Goal: Task Accomplishment & Management: Manage account settings

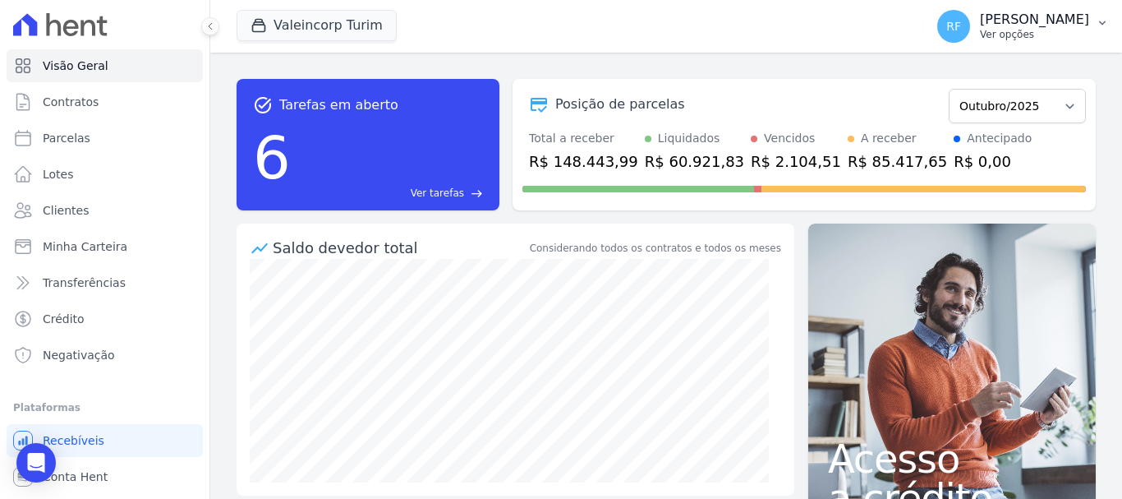
click at [1013, 23] on p "[PERSON_NAME]" at bounding box center [1034, 20] width 109 height 16
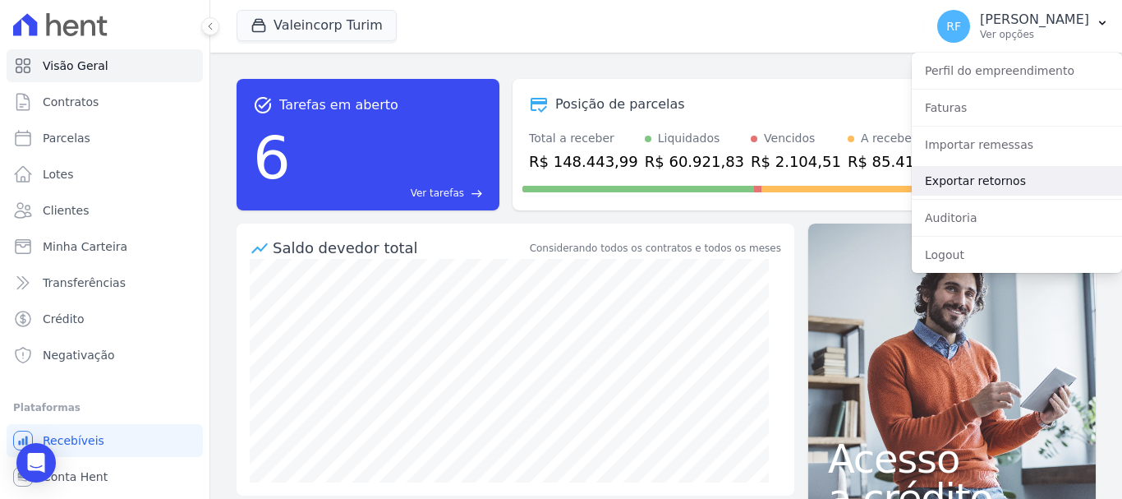
click at [1013, 182] on link "Exportar retornos" at bounding box center [1017, 181] width 210 height 30
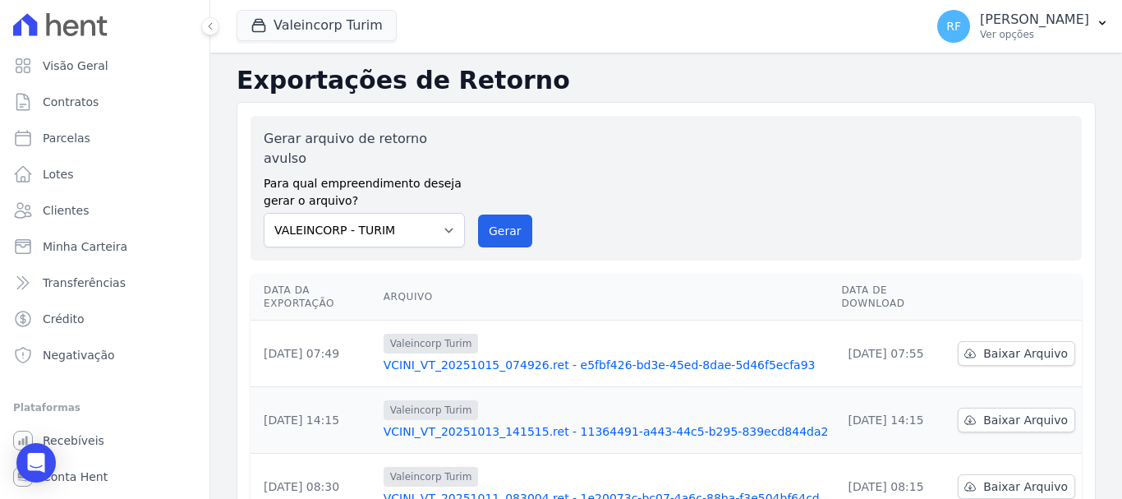
click at [533, 200] on div "Gerar arquivo de retorno avulso Para qual empreendimento deseja gerar o arquivo…" at bounding box center [666, 188] width 805 height 118
click at [523, 214] on button "Gerar" at bounding box center [505, 230] width 54 height 33
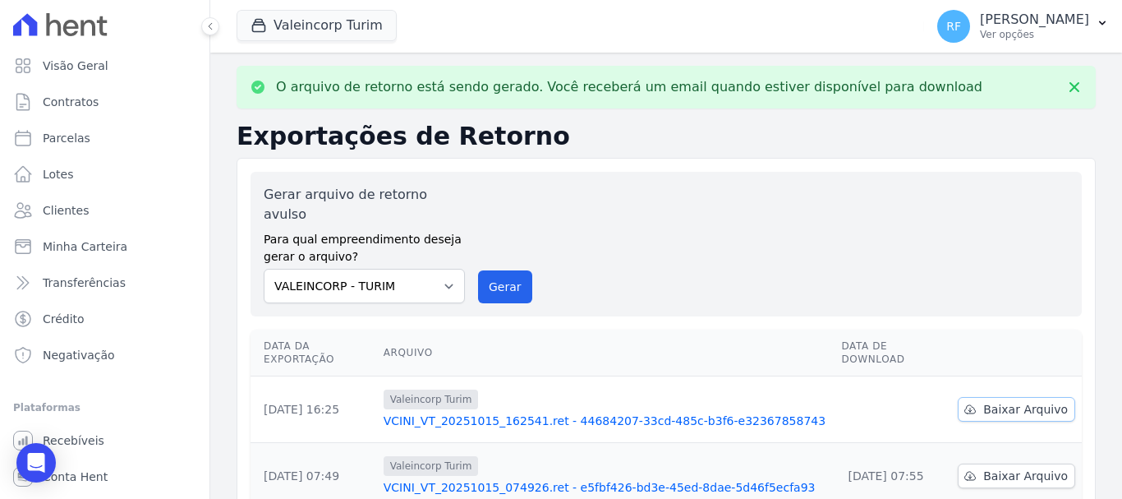
click at [1002, 401] on span "Baixar Arquivo" at bounding box center [1026, 409] width 85 height 16
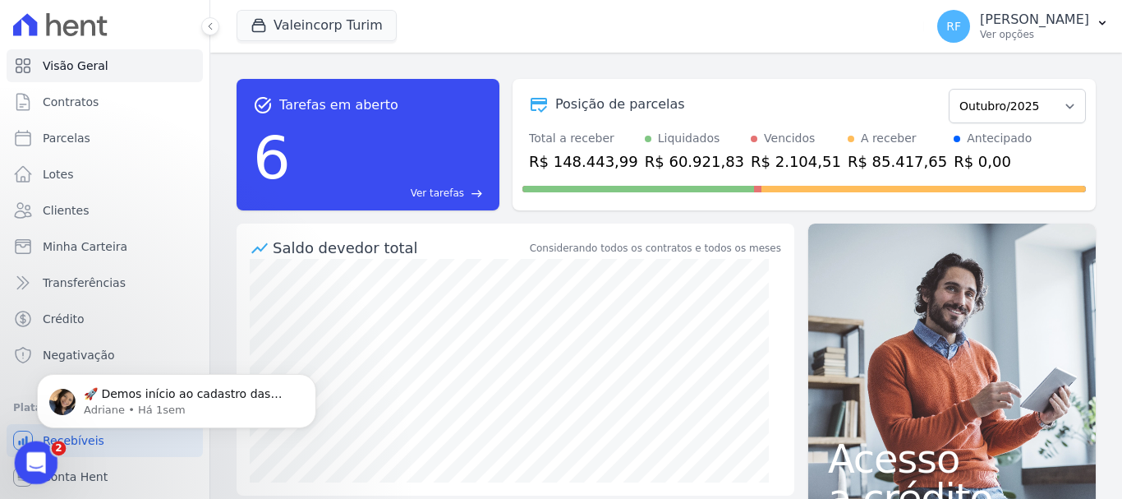
click at [41, 455] on icon "Abertura do Messenger da Intercom" at bounding box center [34, 460] width 27 height 27
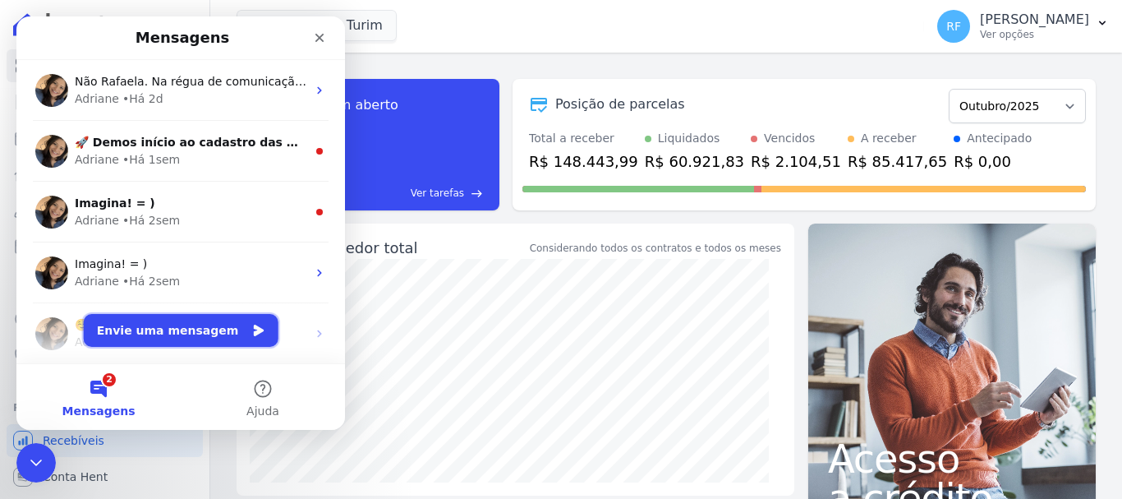
click at [230, 330] on button "Envie uma mensagem" at bounding box center [181, 330] width 195 height 33
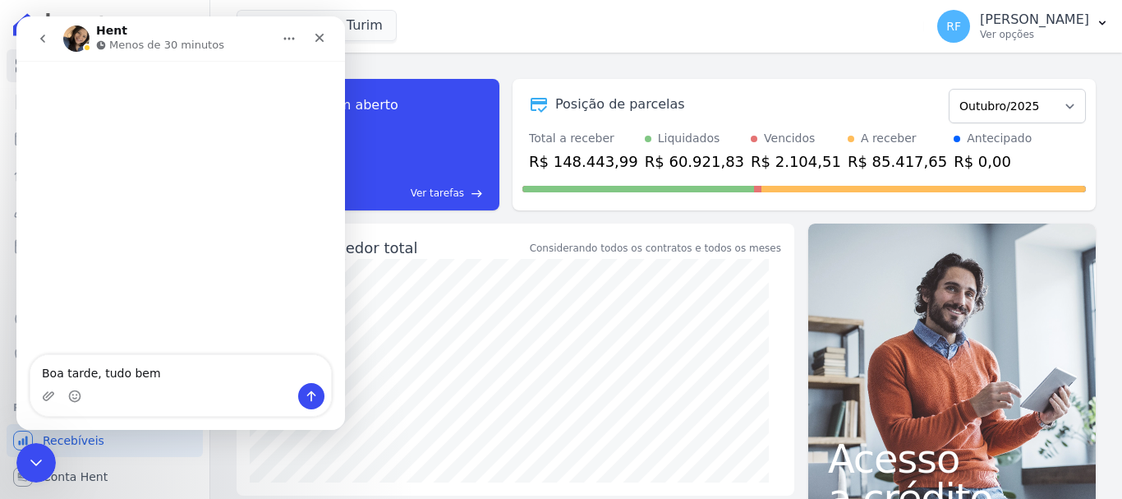
type textarea "Boa tarde, tudo bem?"
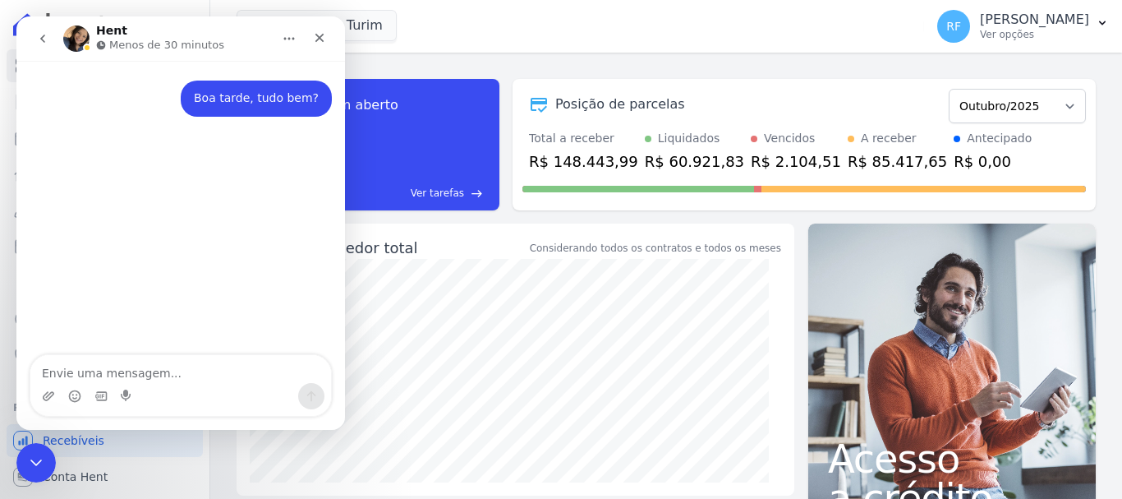
type textarea "T"
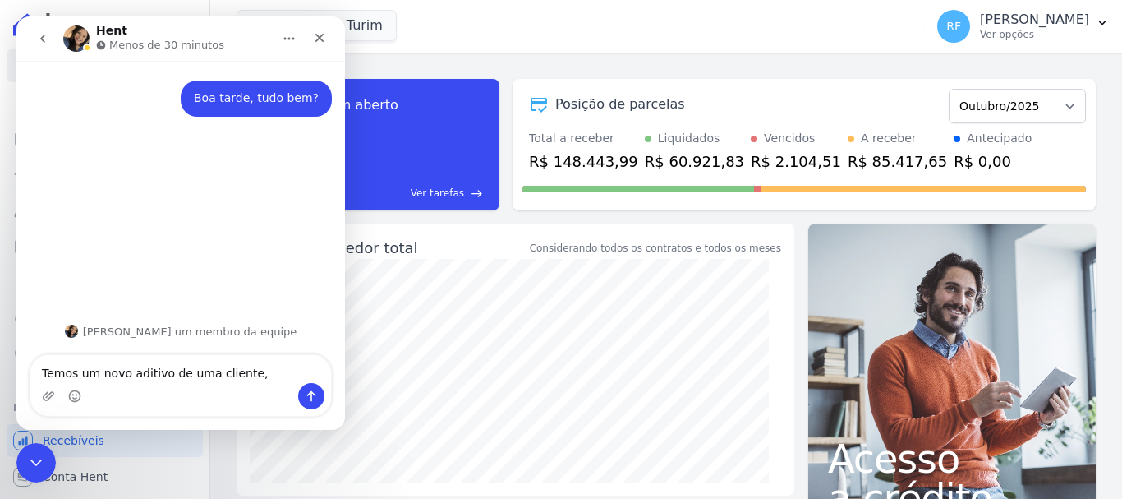
type textarea "Temos um novo aditivo de uma cliente"
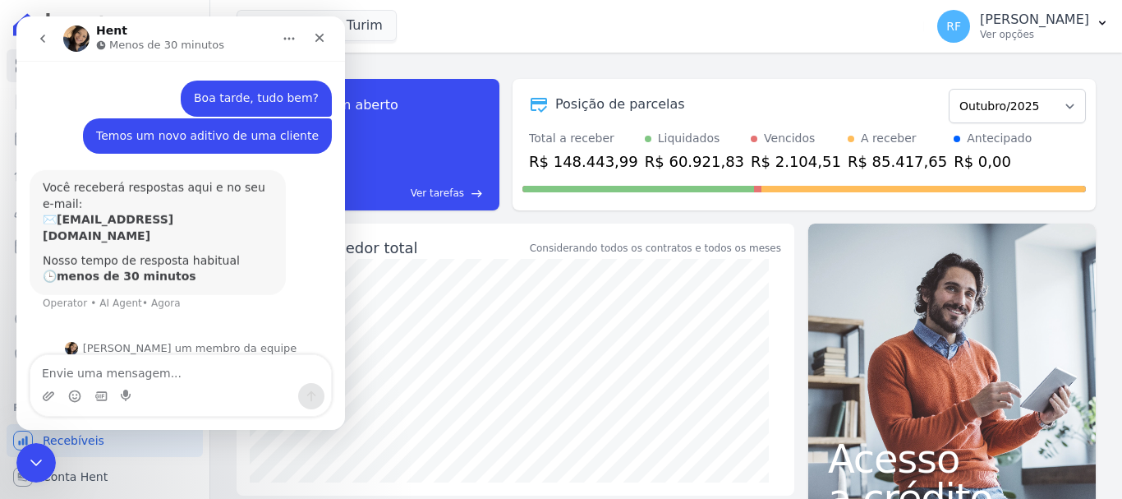
scroll to position [1, 0]
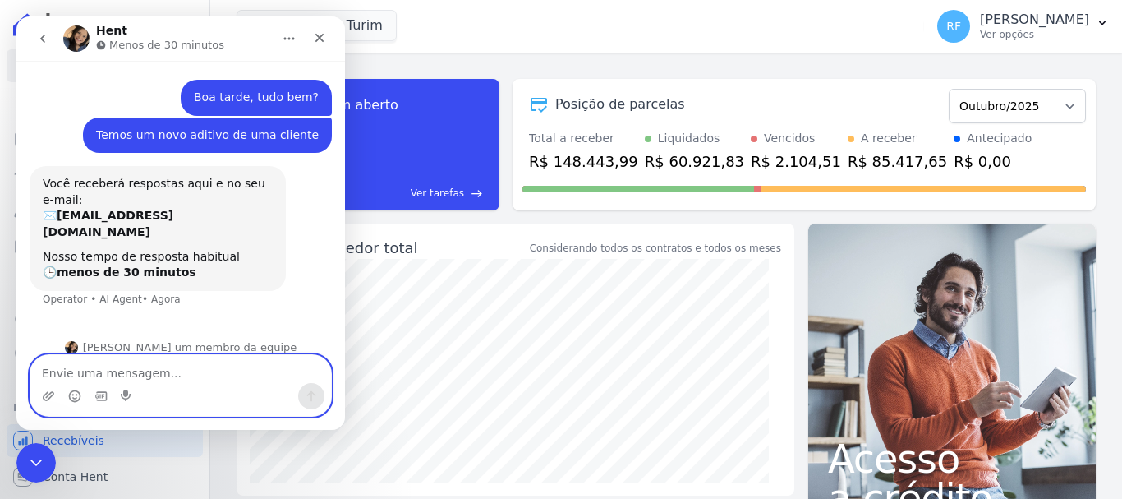
click at [228, 360] on textarea "Envie uma mensagem..." at bounding box center [180, 369] width 301 height 28
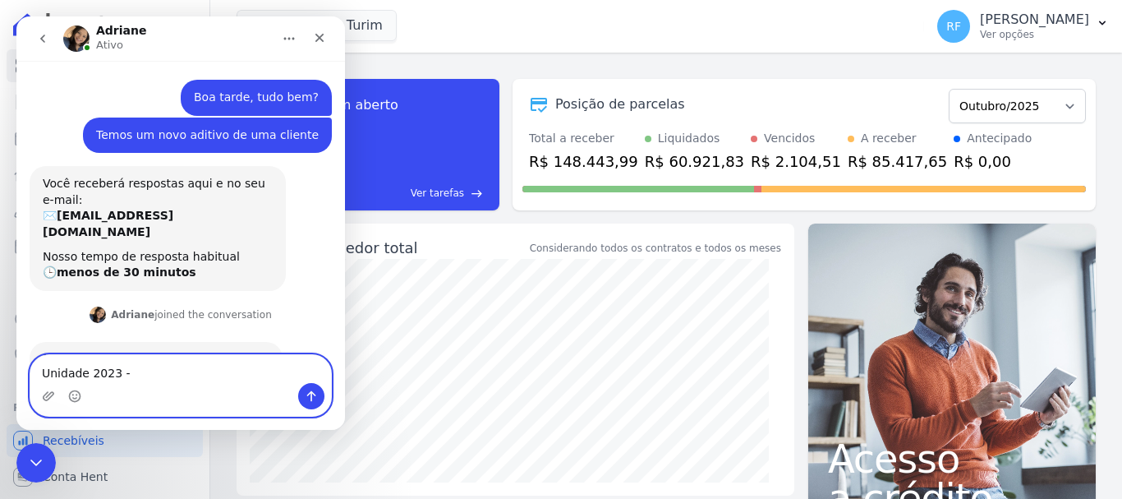
scroll to position [42, 0]
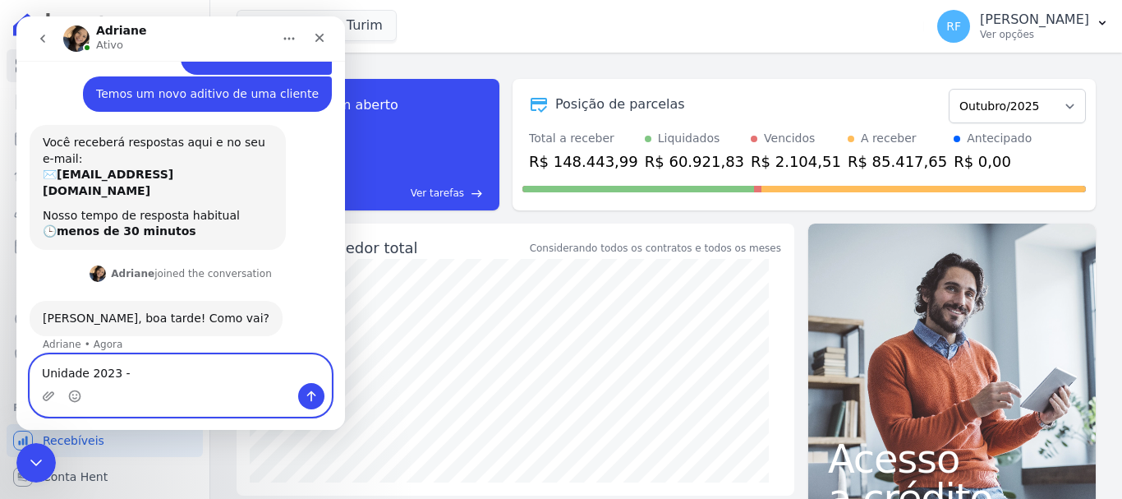
paste textarea "[PERSON_NAME]"
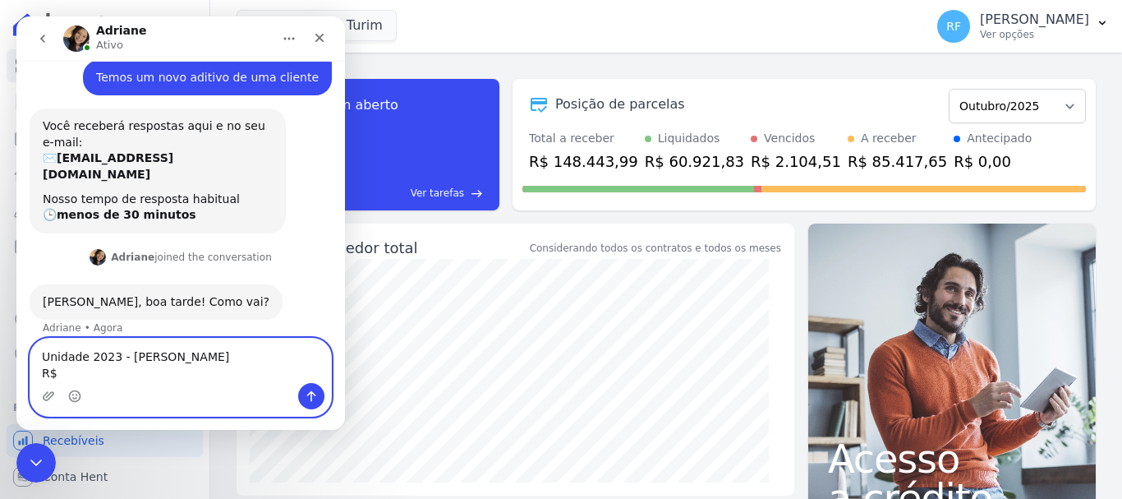
paste textarea "35.392,01"
paste textarea "884,80"
type textarea "Unidade 2023 - Rosenilda Faller R$35.392,01 em 40 parcelas de R$884,80"
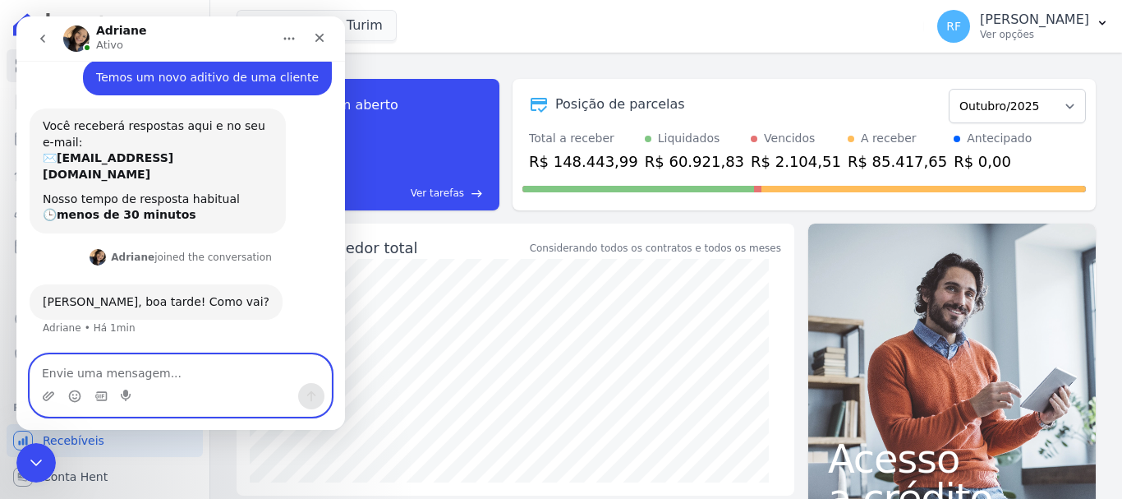
scroll to position [107, 0]
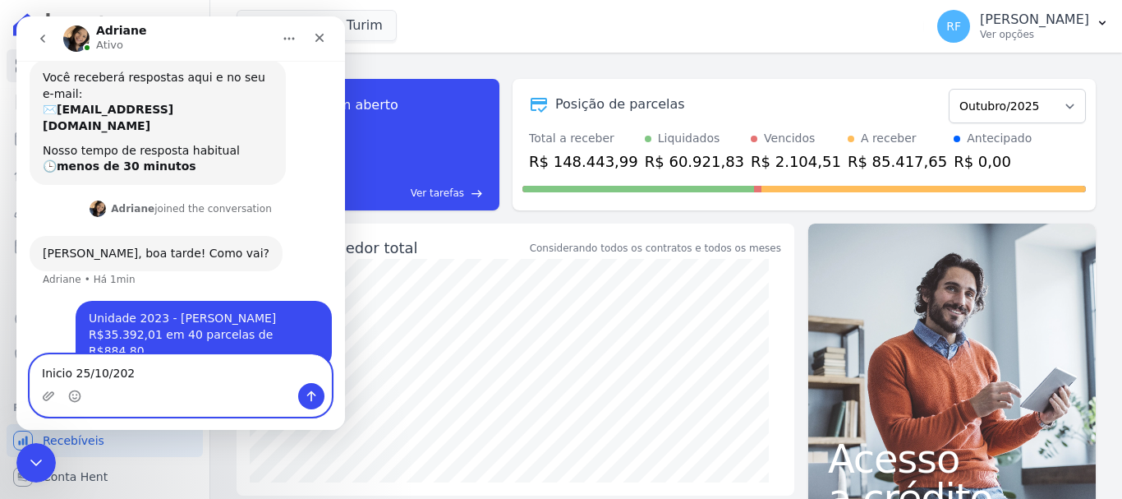
type textarea "Inicio [DATE]"
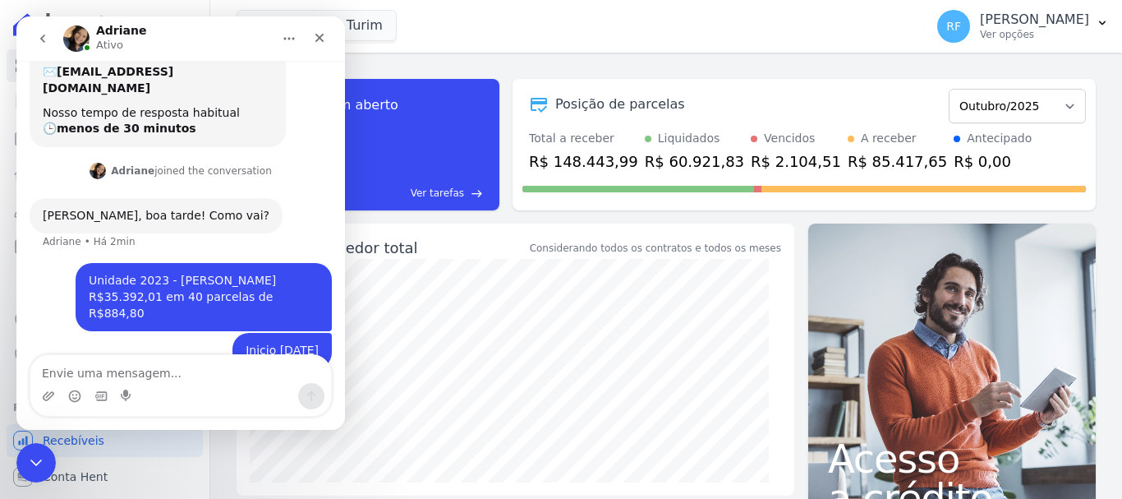
click at [477, 63] on div "task_alt Tarefas em aberto 6 Ver tarefas east Posição de parcelas Julho/2024 Ag…" at bounding box center [666, 276] width 912 height 446
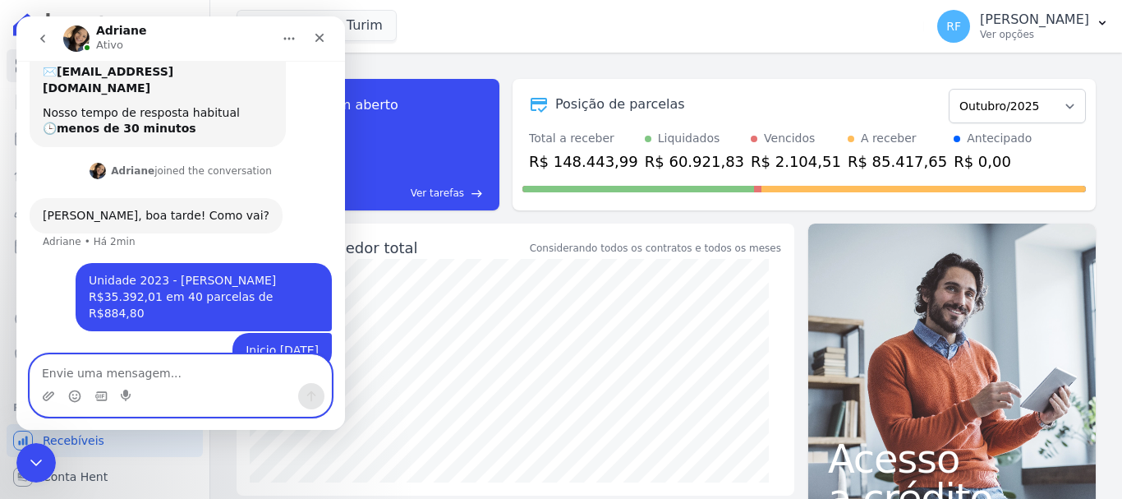
click at [186, 374] on textarea "Envie uma mensagem..." at bounding box center [180, 369] width 301 height 28
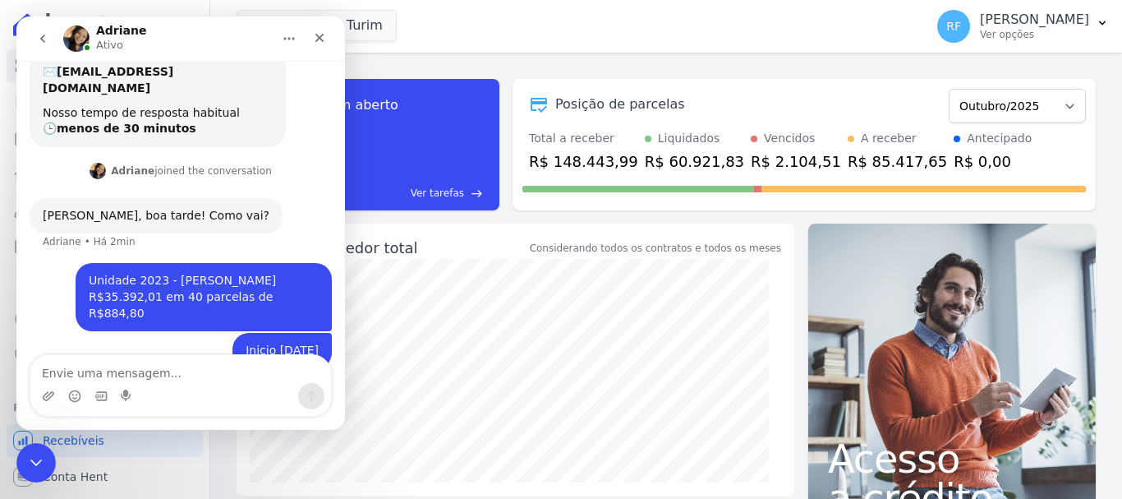
click at [158, 273] on div "Unidade 2023 - Rosenilda Faller R$35.392,01 em 40 parcelas de R$884,80" at bounding box center [204, 297] width 230 height 48
drag, startPoint x: 158, startPoint y: 266, endPoint x: 144, endPoint y: 276, distance: 17.1
click at [144, 276] on div "Unidade 2023 - Rosenilda Faller R$35.392,01 em 40 parcelas de R$884,80" at bounding box center [204, 297] width 230 height 48
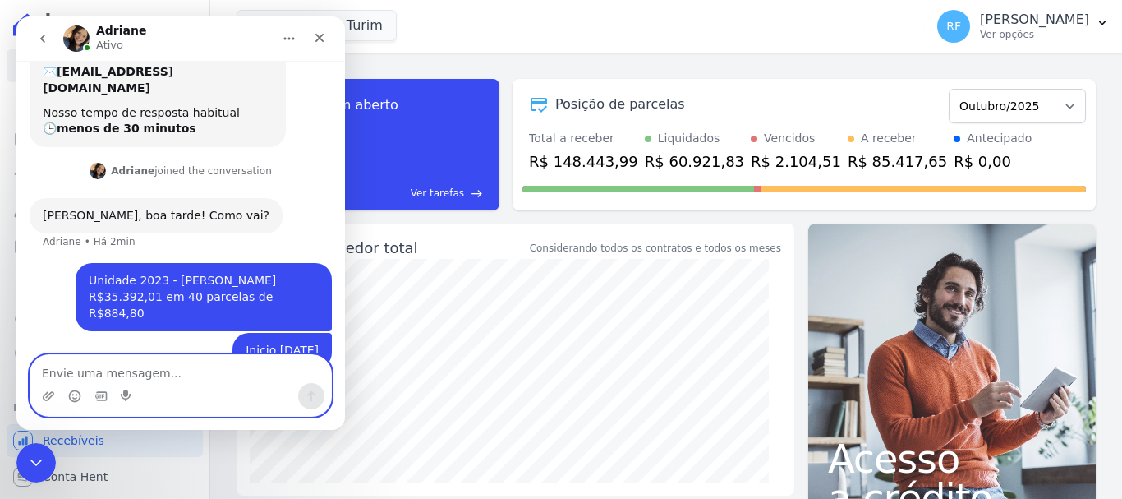
click at [162, 379] on textarea "Envie uma mensagem..." at bounding box center [180, 369] width 301 height 28
type textarea "Unidade 203"
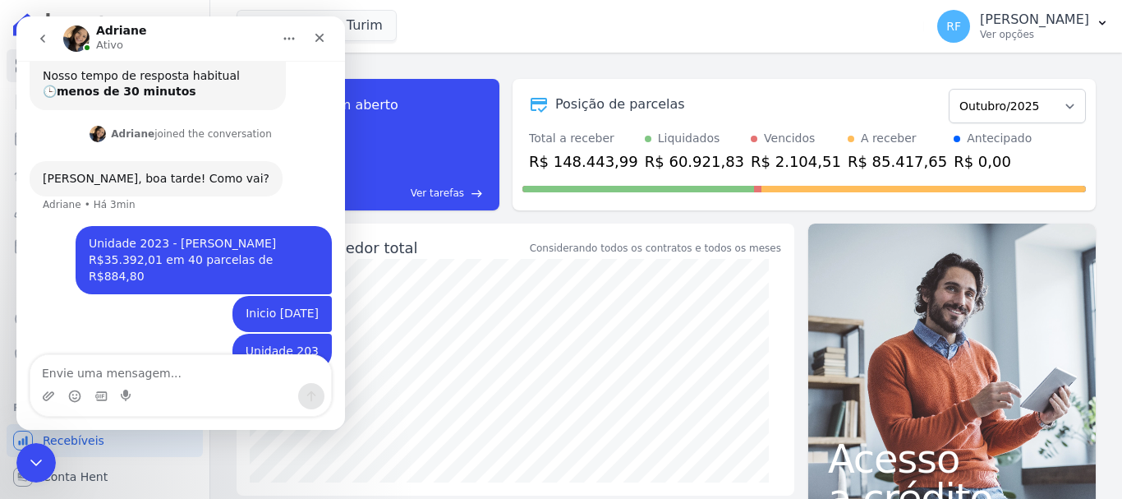
click at [442, 42] on div "Valeincorp Turim Você possui apenas um empreendimento Aplicar" at bounding box center [577, 26] width 681 height 54
click at [24, 464] on icon "Encerramento do Messenger da Intercom" at bounding box center [34, 460] width 20 height 20
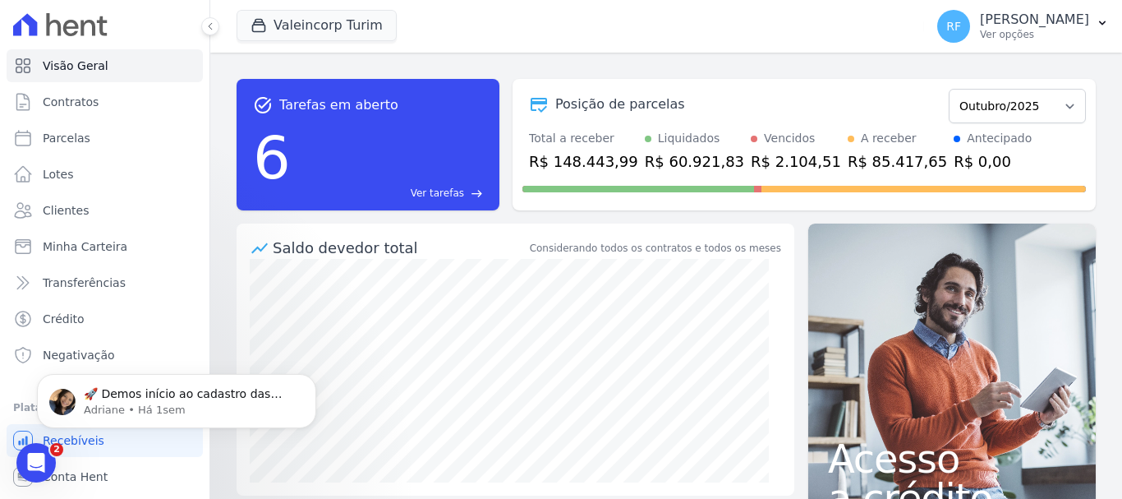
scroll to position [0, 0]
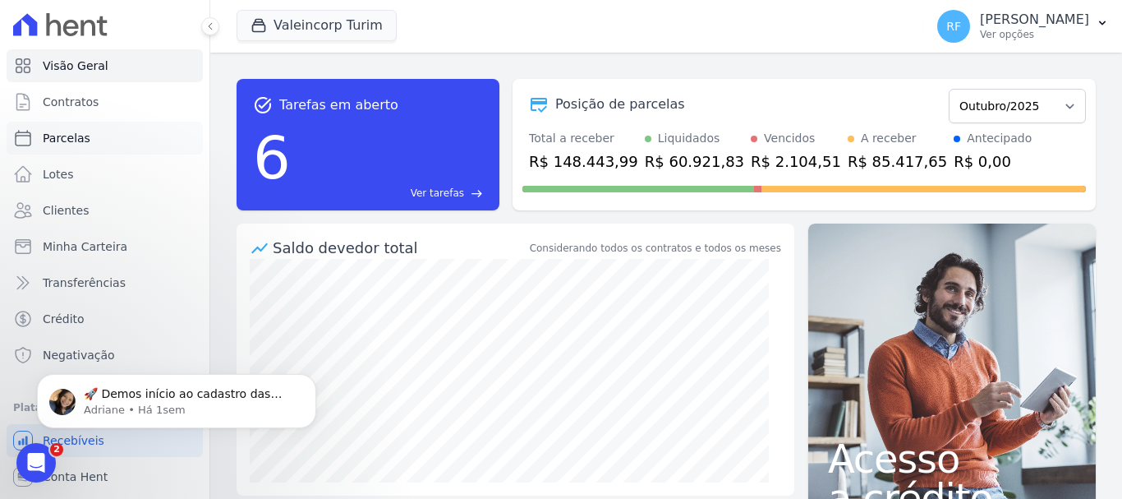
click at [104, 132] on link "Parcelas" at bounding box center [105, 138] width 196 height 33
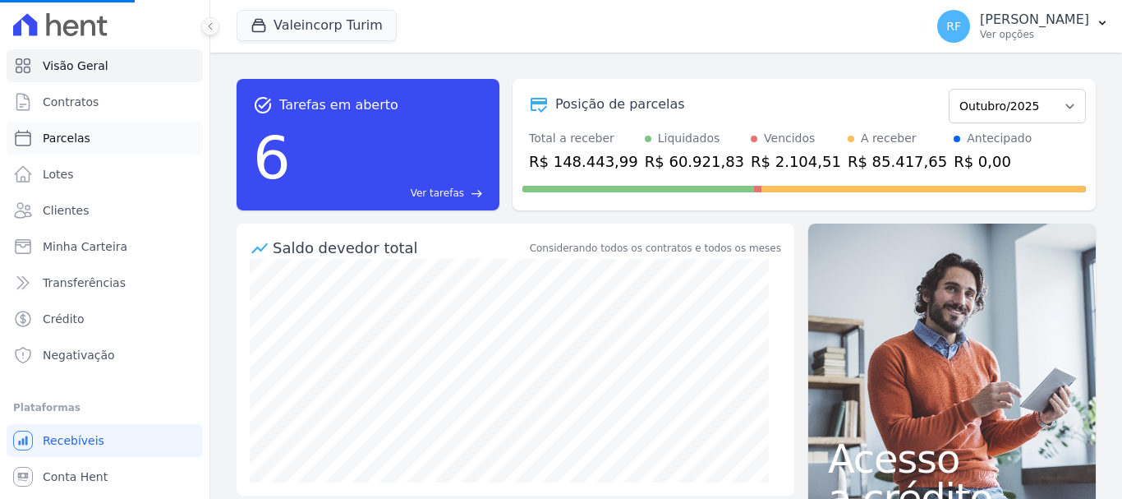
select select
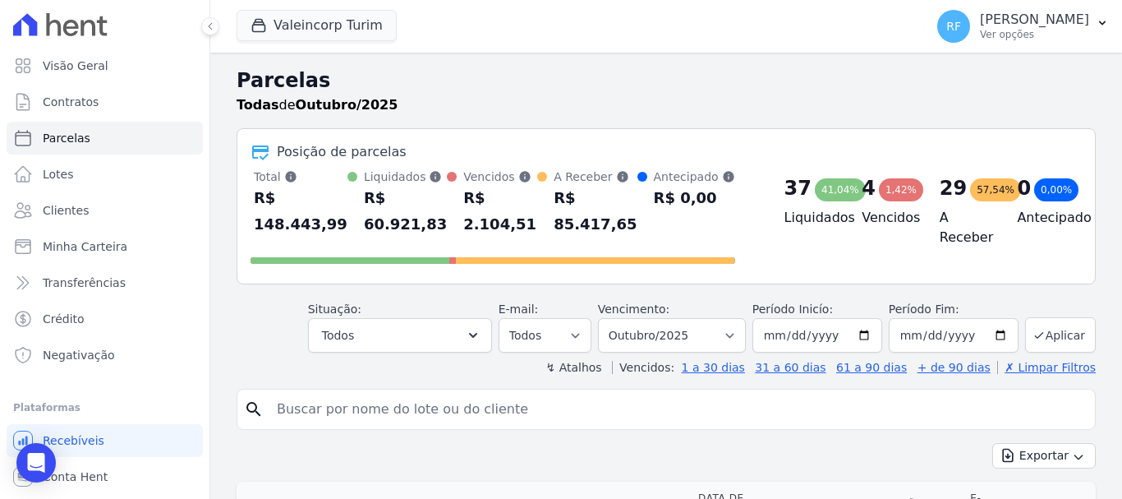
click at [462, 408] on input "search" at bounding box center [678, 409] width 822 height 33
type input "203"
select select
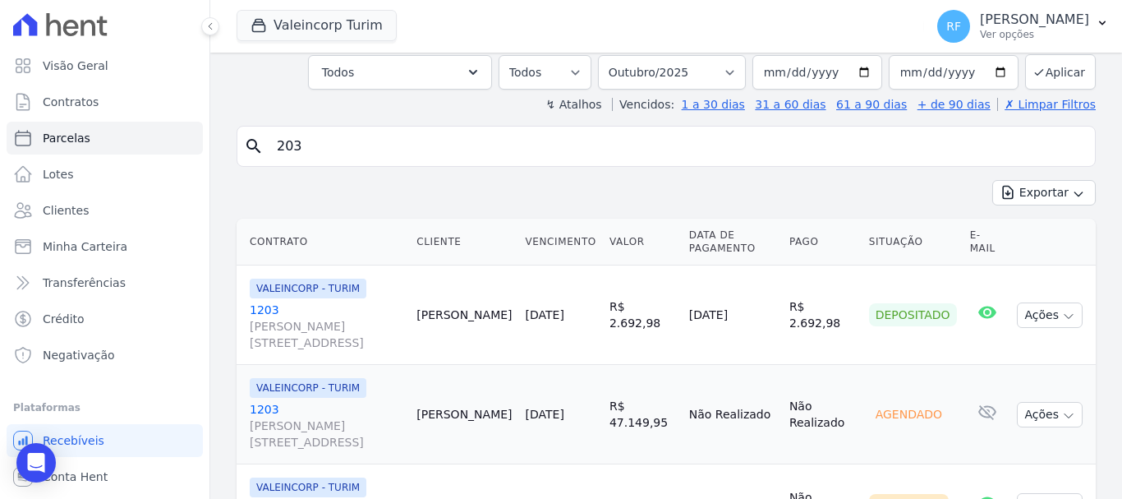
scroll to position [179, 0]
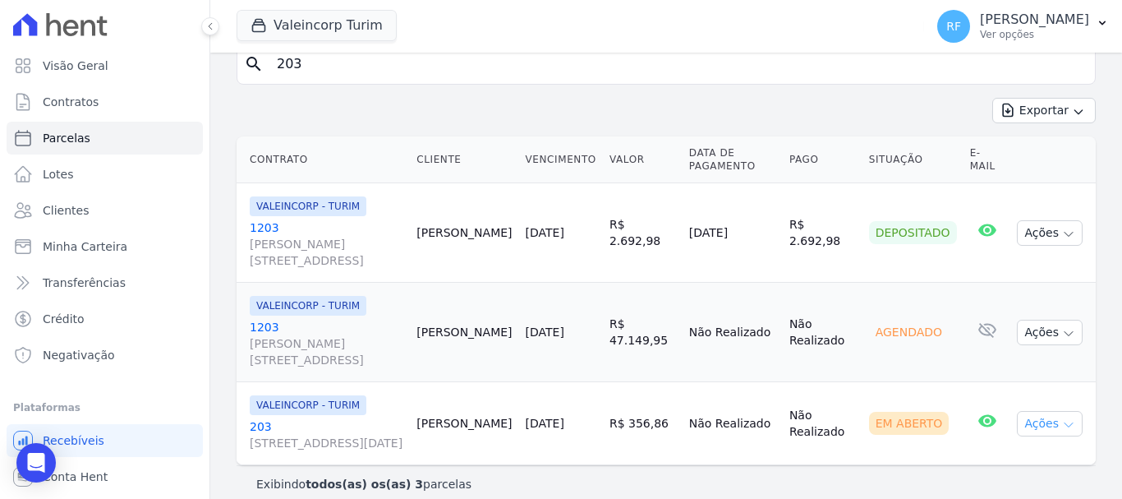
click at [1024, 411] on button "Ações" at bounding box center [1050, 423] width 66 height 25
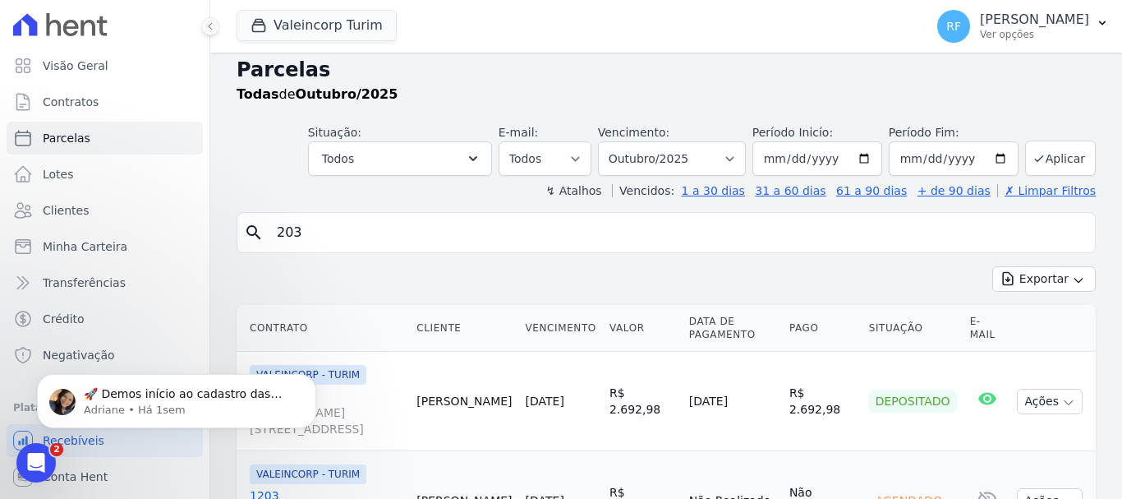
scroll to position [0, 0]
click at [34, 462] on icon "Abertura do Messenger da Intercom" at bounding box center [34, 460] width 12 height 13
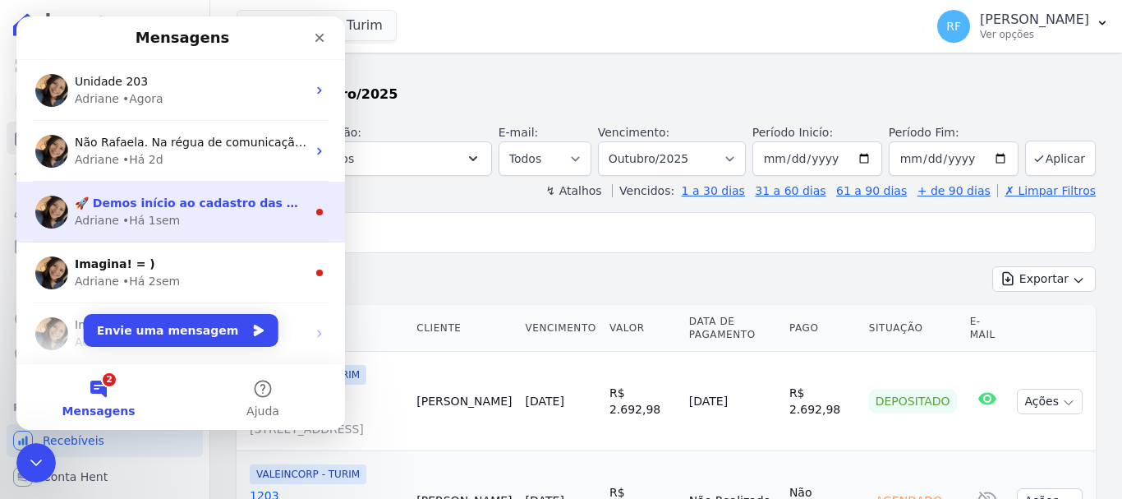
click at [242, 216] on div "Adriane • Há 1sem" at bounding box center [191, 220] width 232 height 17
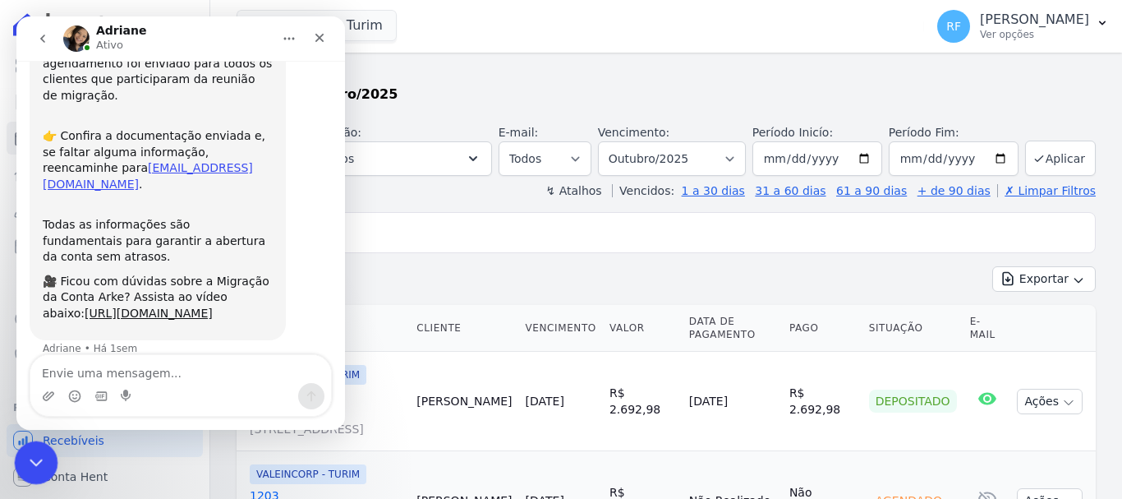
scroll to position [200, 0]
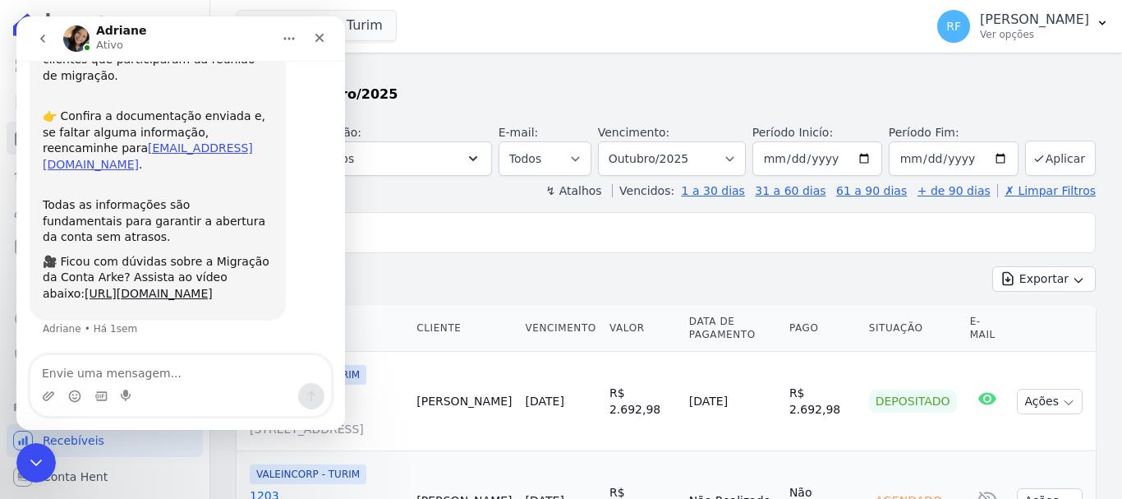
click at [40, 35] on icon "go back" at bounding box center [42, 38] width 13 height 13
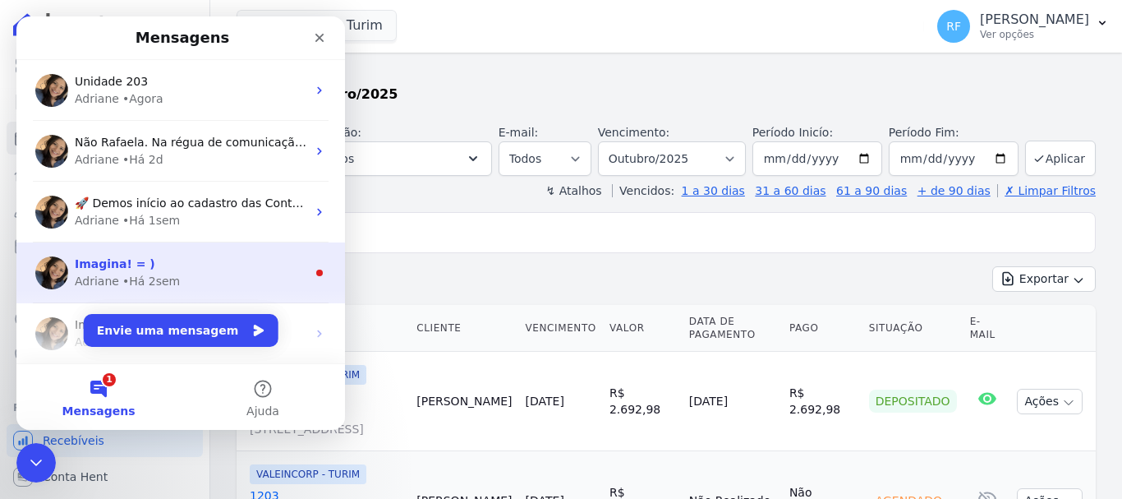
click at [208, 245] on div "Imagina! = ) Adriane • Há 2sem" at bounding box center [180, 272] width 329 height 61
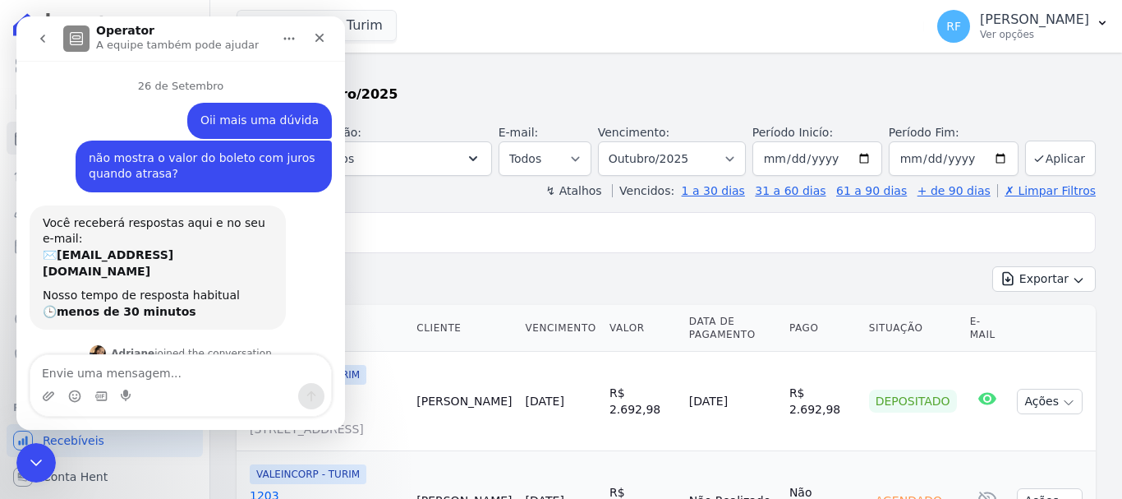
scroll to position [41, 0]
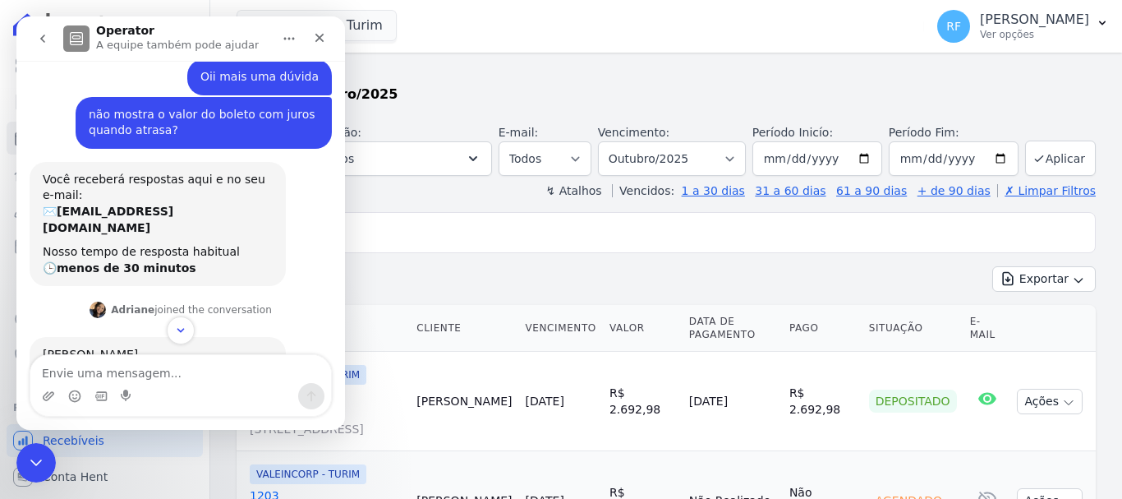
click at [38, 44] on icon "go back" at bounding box center [42, 38] width 13 height 13
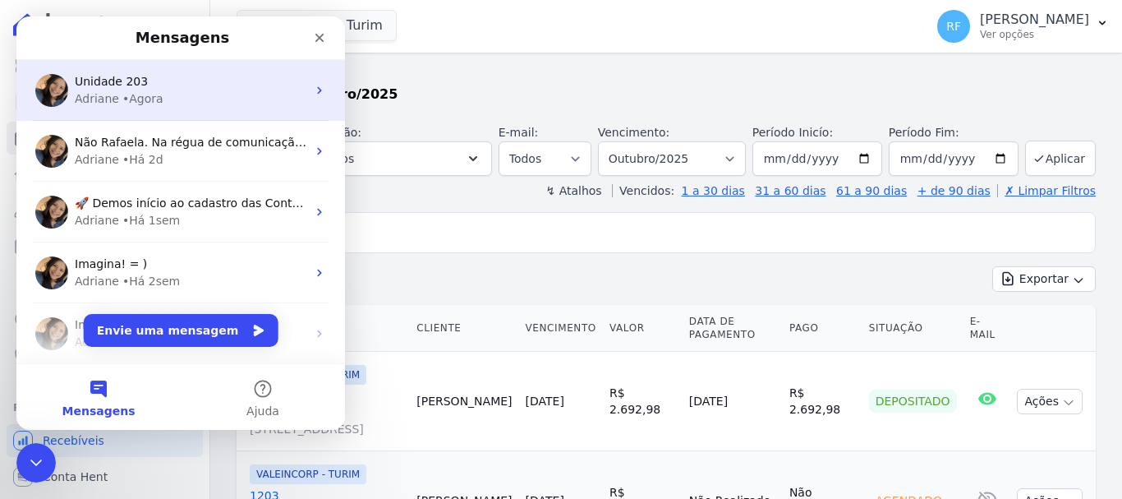
click at [190, 85] on div "Unidade 203" at bounding box center [191, 81] width 232 height 17
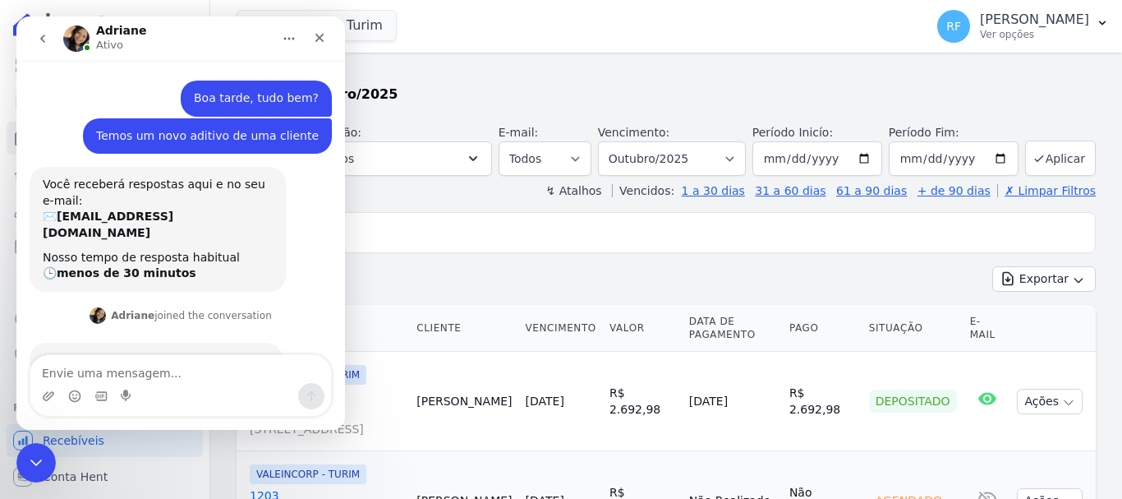
scroll to position [182, 0]
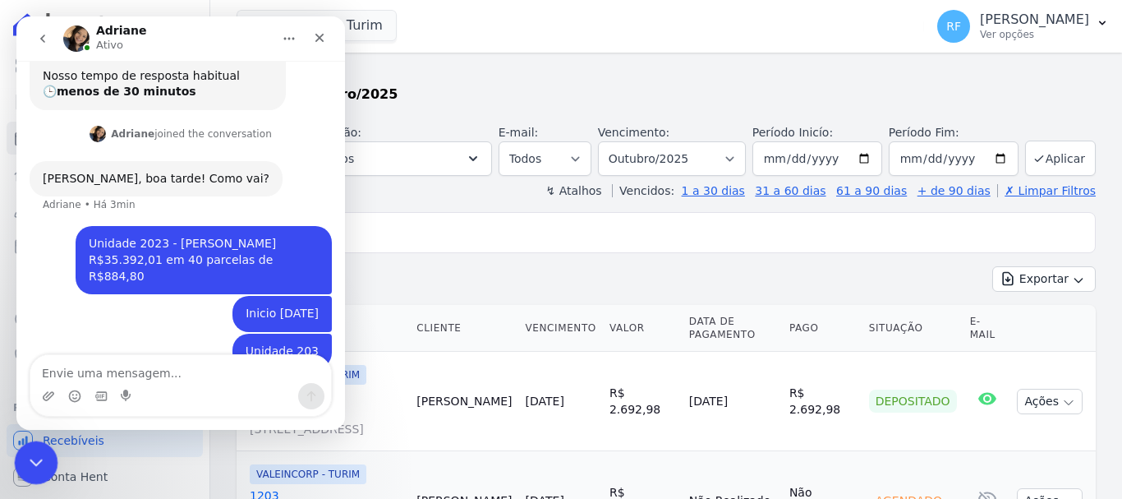
click at [30, 464] on icon "Encerramento do Messenger da Intercom" at bounding box center [34, 460] width 20 height 20
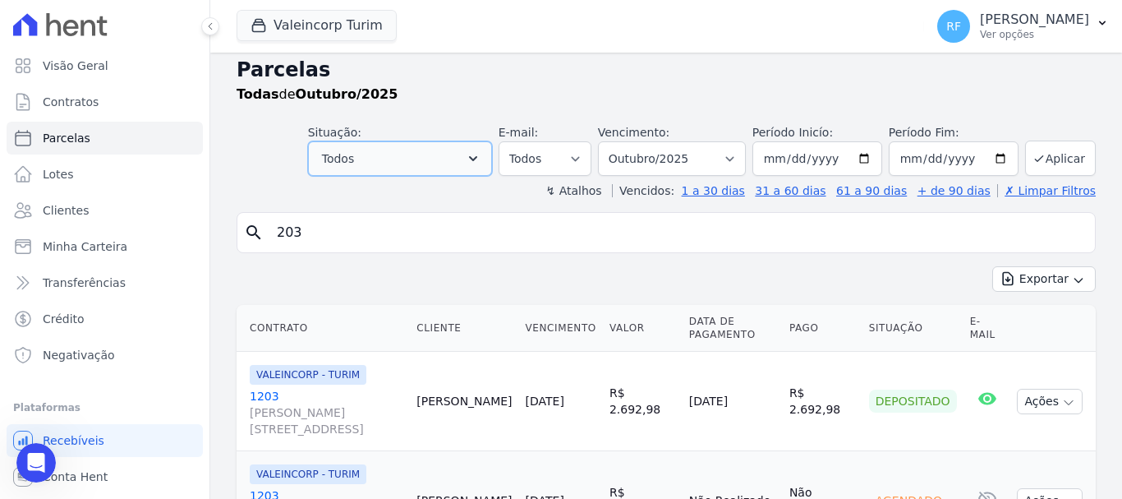
click at [477, 159] on button "Todos" at bounding box center [400, 158] width 184 height 35
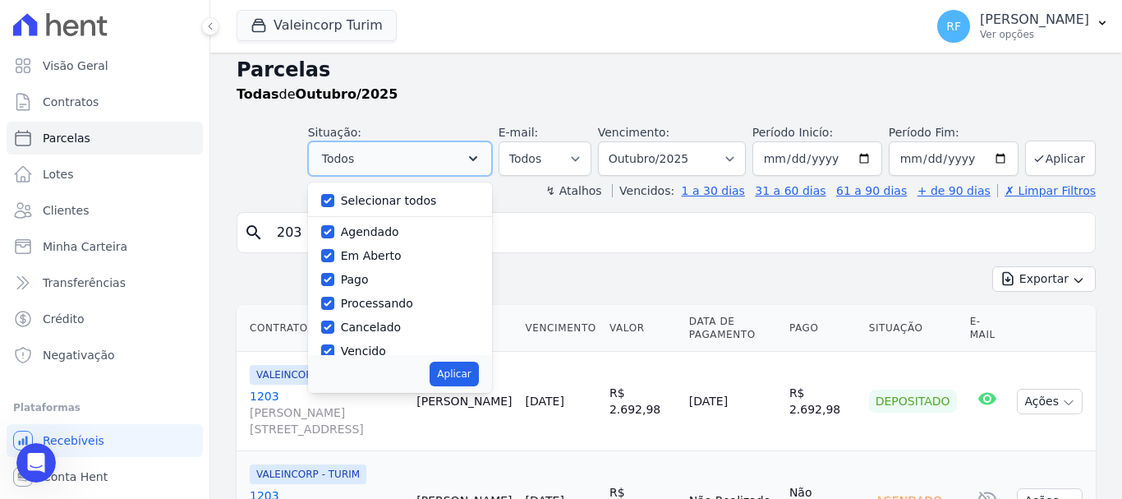
click at [477, 160] on button "Todos" at bounding box center [400, 158] width 184 height 35
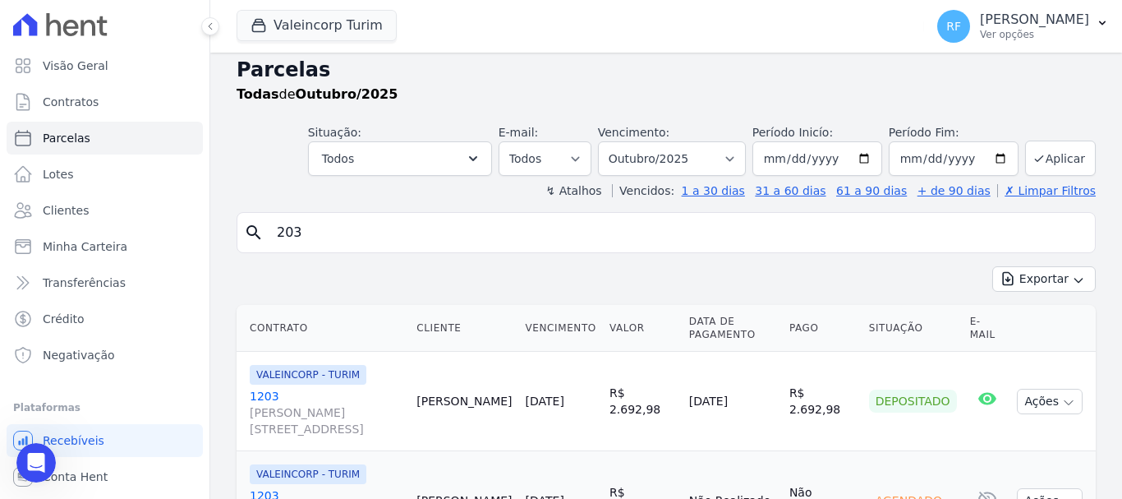
click at [412, 227] on input "203" at bounding box center [678, 232] width 822 height 33
drag, startPoint x: 316, startPoint y: 237, endPoint x: 239, endPoint y: 244, distance: 76.8
click at [239, 243] on div "search 203" at bounding box center [666, 232] width 859 height 41
type input "rosenilda"
select select
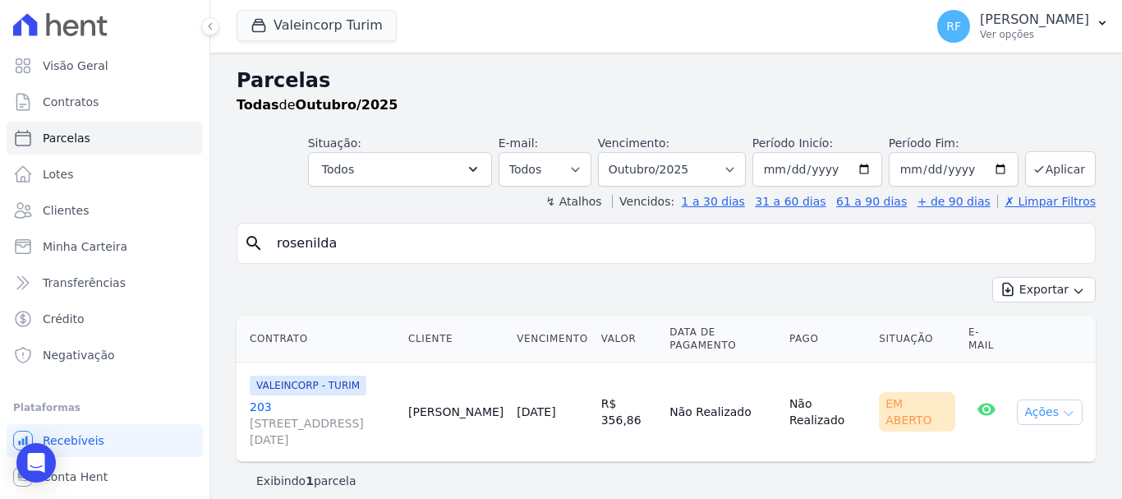
click at [1036, 407] on button "Ações" at bounding box center [1050, 411] width 66 height 25
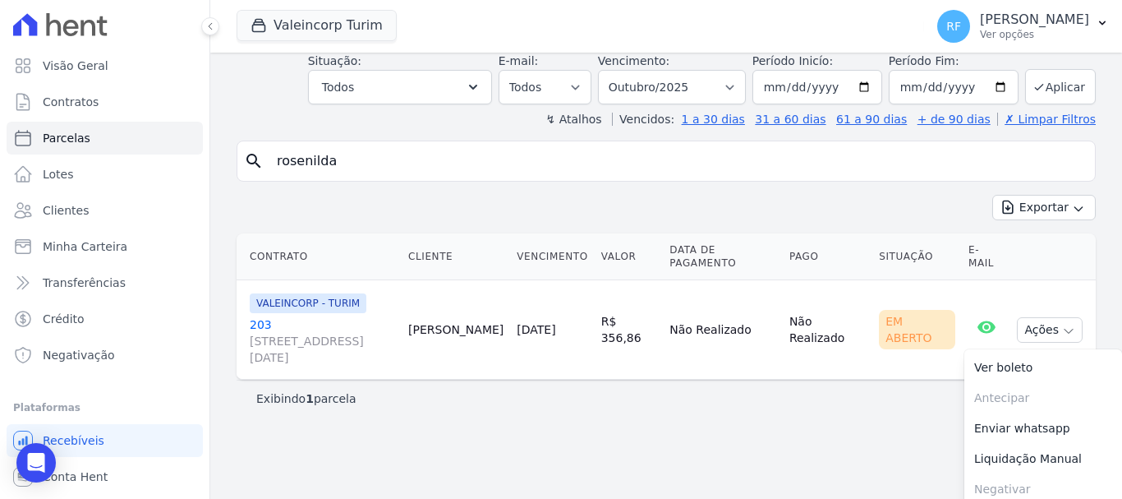
scroll to position [91, 0]
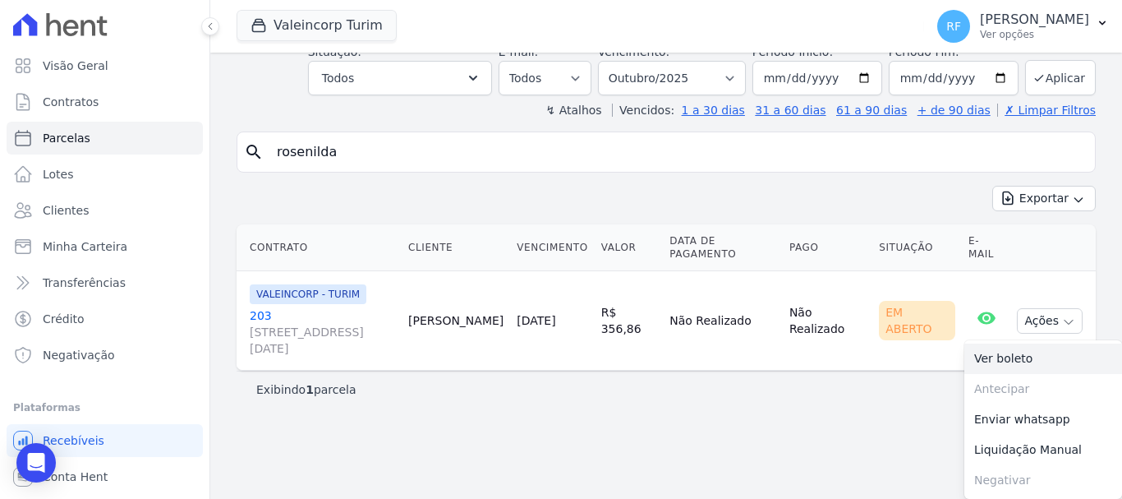
click at [1037, 365] on link "Ver boleto" at bounding box center [1044, 358] width 158 height 30
click at [256, 316] on link "203 [STREET_ADDRESS][DATE]" at bounding box center [322, 331] width 145 height 49
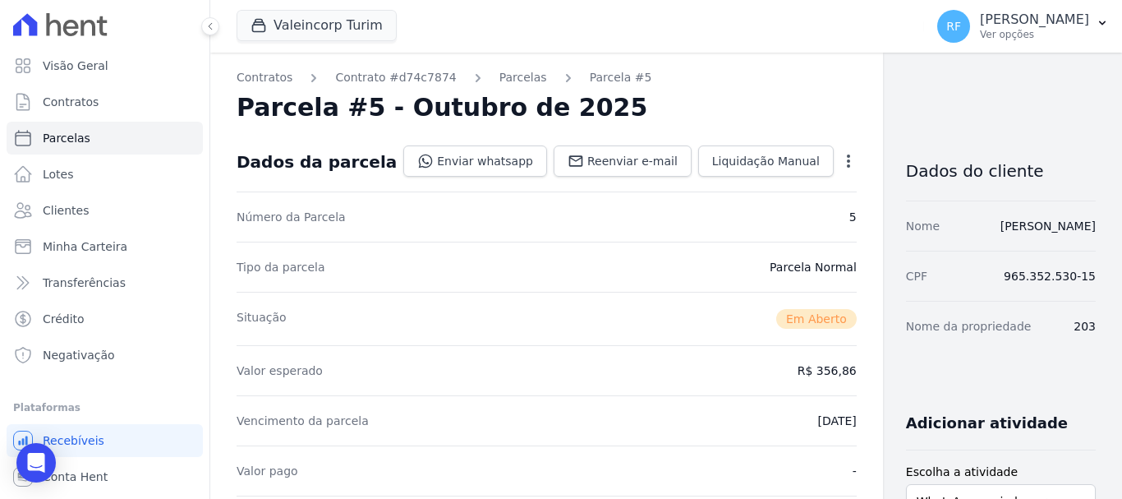
click at [841, 159] on icon "button" at bounding box center [849, 161] width 16 height 16
click at [746, 206] on link "Cancelar Cobrança" at bounding box center [778, 213] width 145 height 30
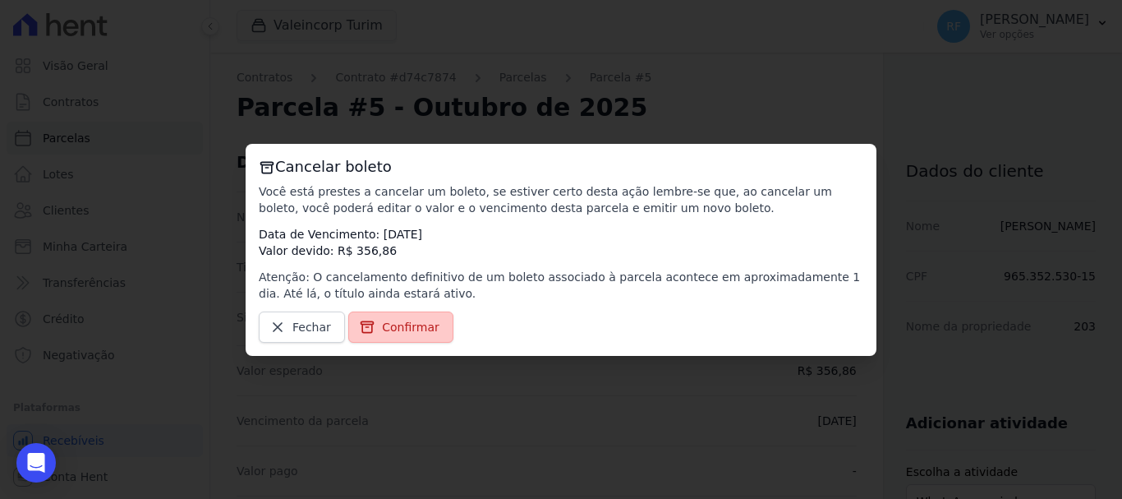
click at [417, 329] on span "Confirmar" at bounding box center [411, 327] width 58 height 16
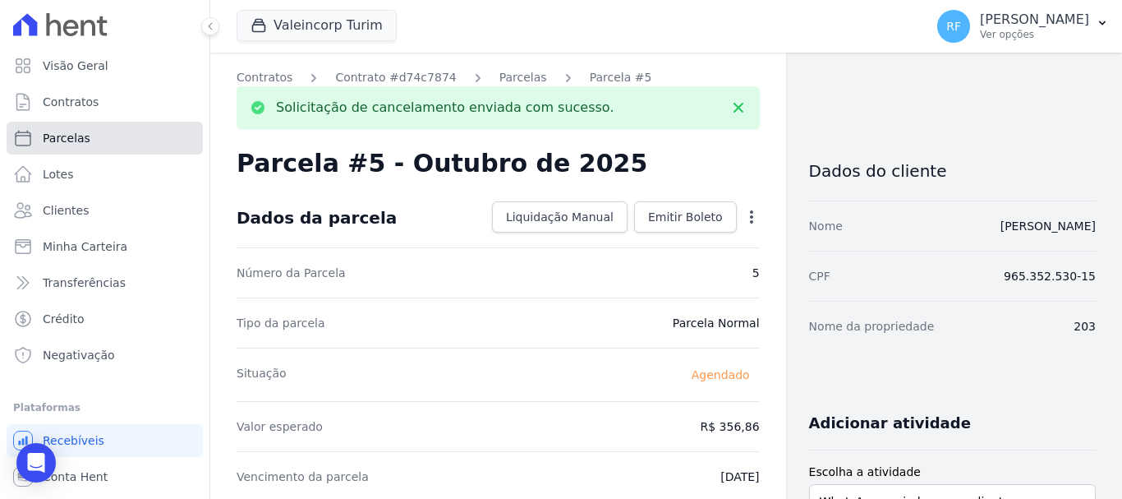
click at [71, 128] on link "Parcelas" at bounding box center [105, 138] width 196 height 33
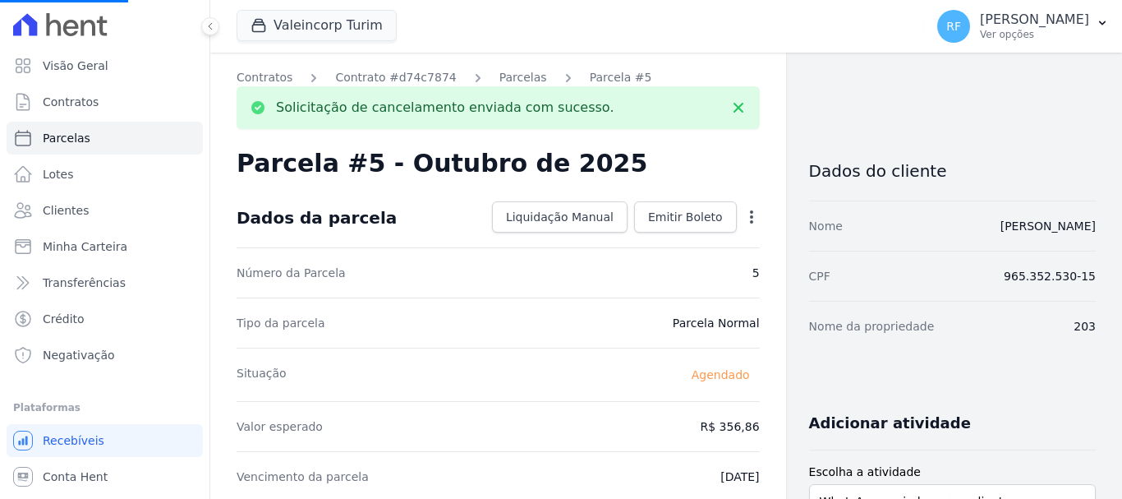
select select
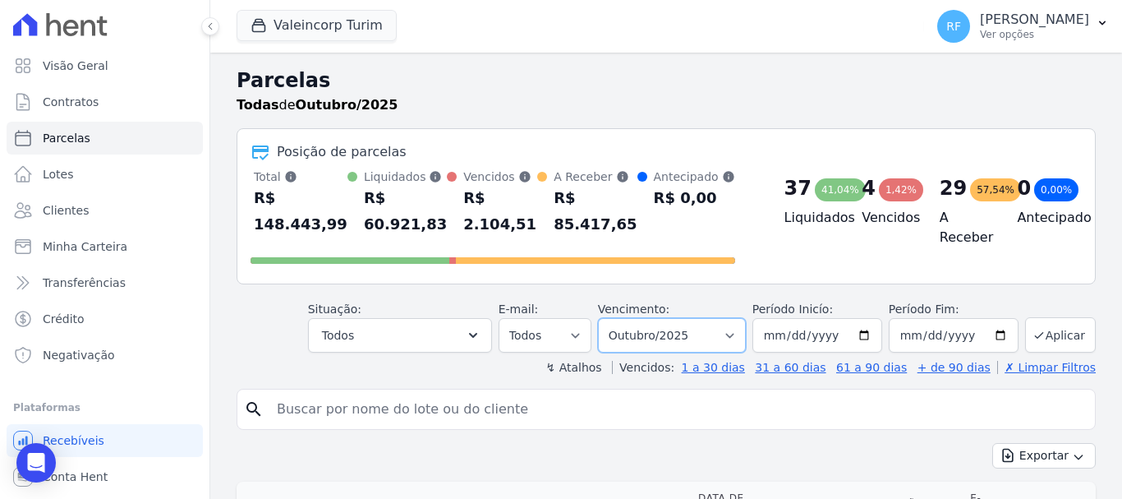
click at [717, 330] on select "Filtrar por período ──────── Todos os meses Julho/2024 Agosto/2024 Setembro/202…" at bounding box center [672, 335] width 148 height 35
select select "09/2025"
click at [609, 318] on select "Filtrar por período ──────── Todos os meses Julho/2024 Agosto/2024 Setembro/202…" at bounding box center [672, 335] width 148 height 35
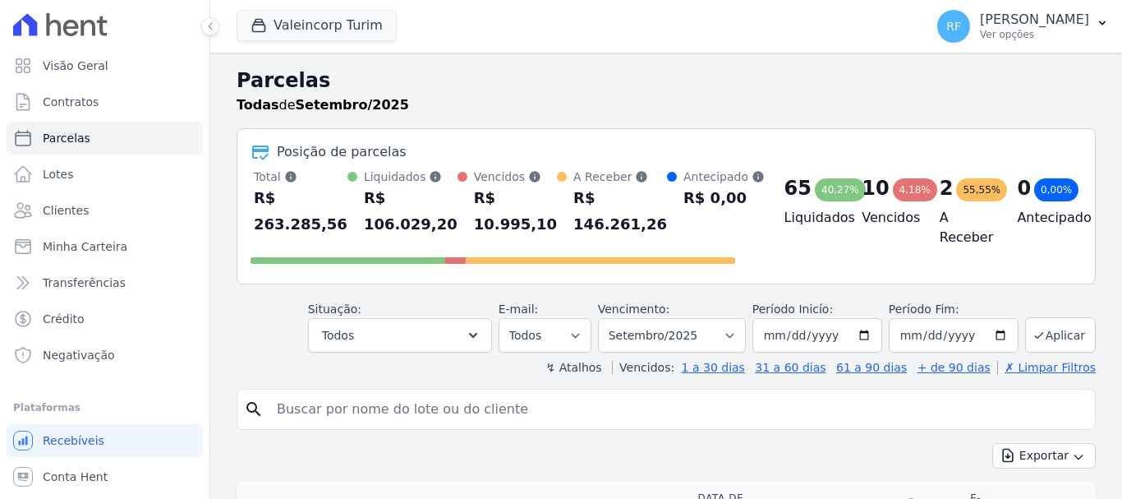
select select
drag, startPoint x: 0, startPoint y: 0, endPoint x: 427, endPoint y: 407, distance: 589.9
click at [427, 407] on input "search" at bounding box center [678, 409] width 822 height 33
type input "rosenilda"
select select
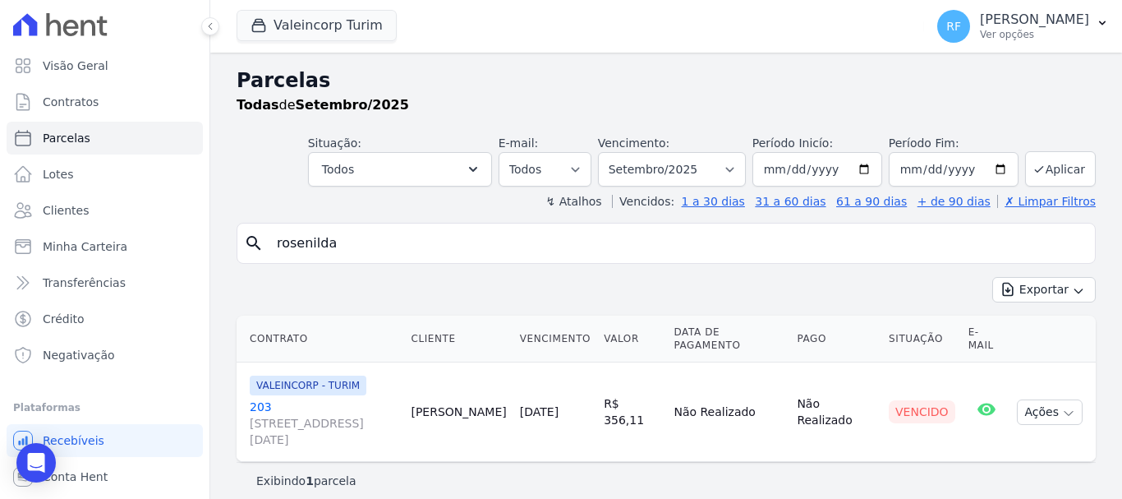
scroll to position [13, 0]
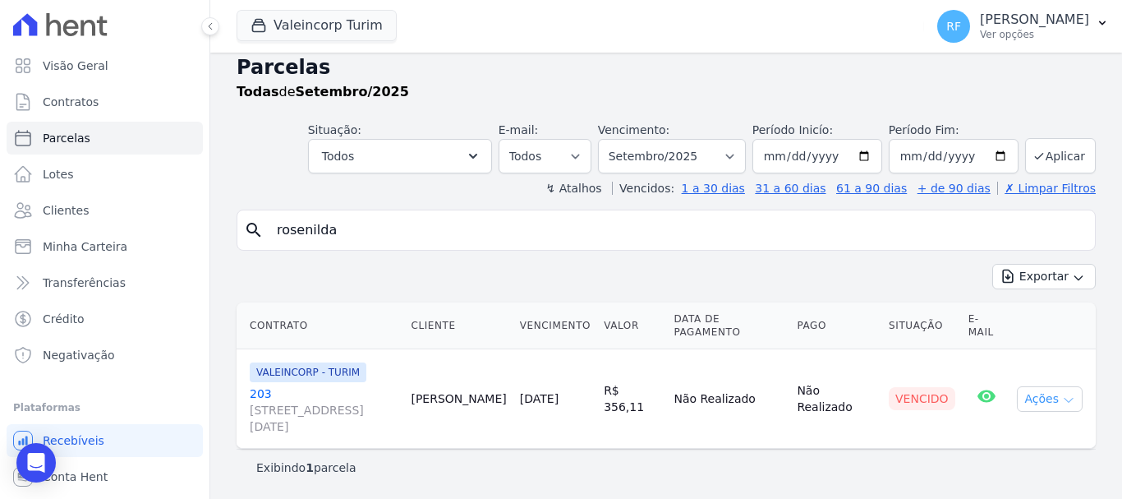
click at [1062, 399] on icon "button" at bounding box center [1068, 400] width 13 height 13
click at [267, 398] on link "203 [STREET_ADDRESS][DATE]" at bounding box center [324, 409] width 148 height 49
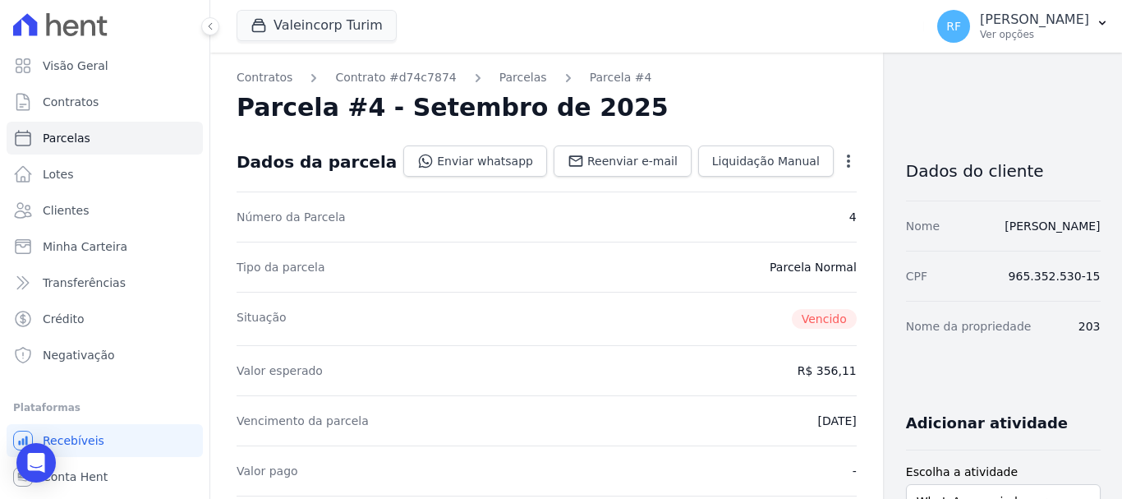
click at [847, 161] on icon "button" at bounding box center [848, 160] width 3 height 13
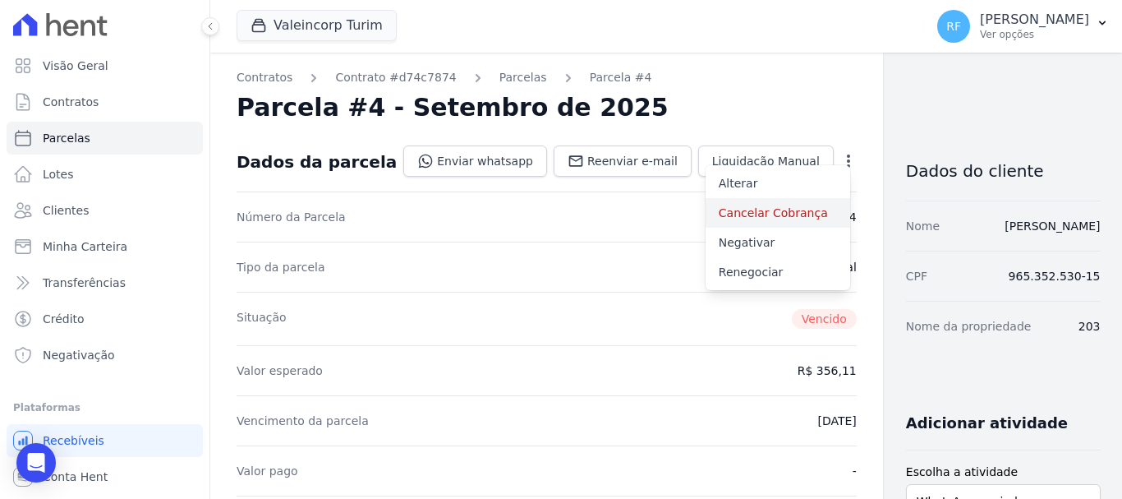
click at [736, 213] on link "Cancelar Cobrança" at bounding box center [778, 213] width 145 height 30
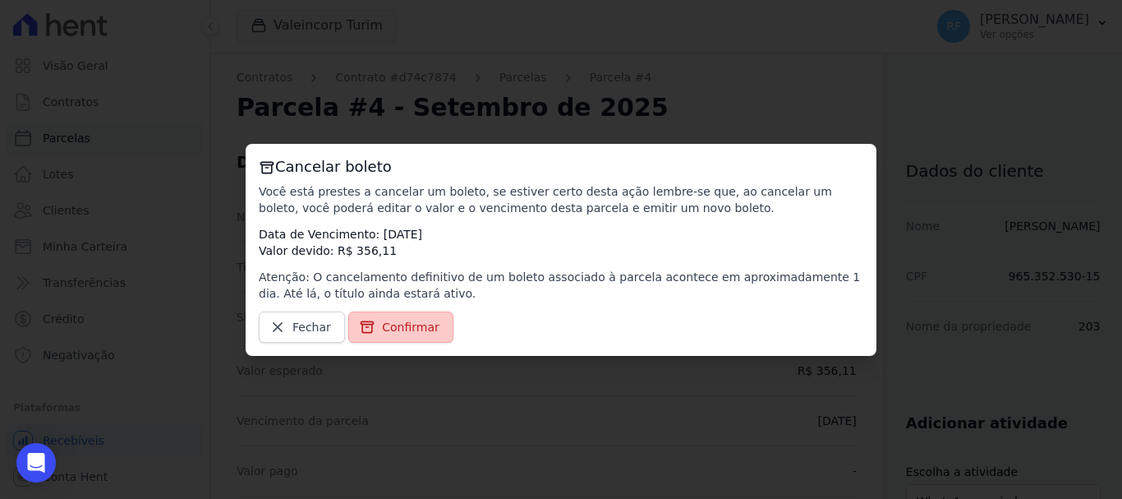
click at [394, 337] on link "Confirmar" at bounding box center [400, 326] width 105 height 31
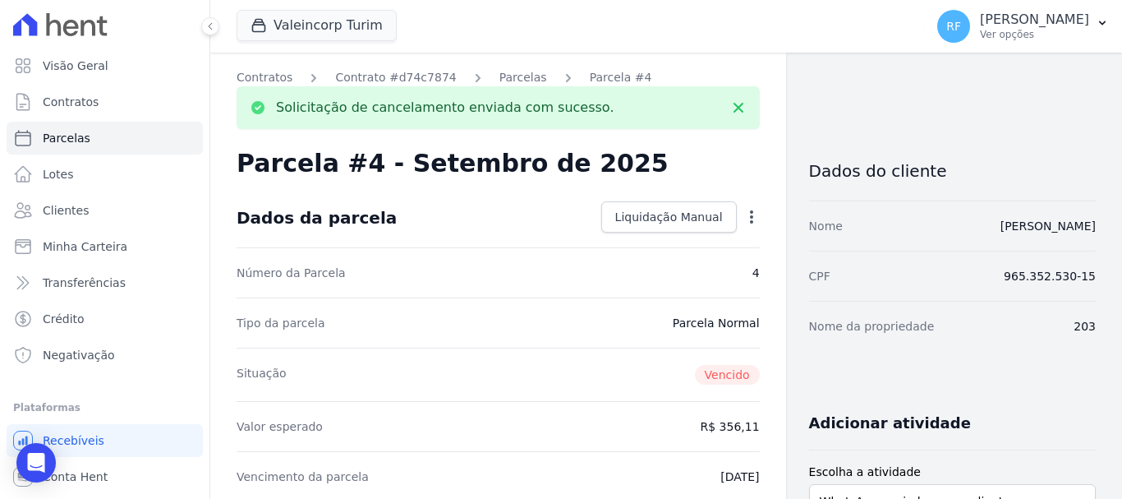
click at [40, 469] on icon "Open Intercom Messenger" at bounding box center [36, 463] width 17 height 20
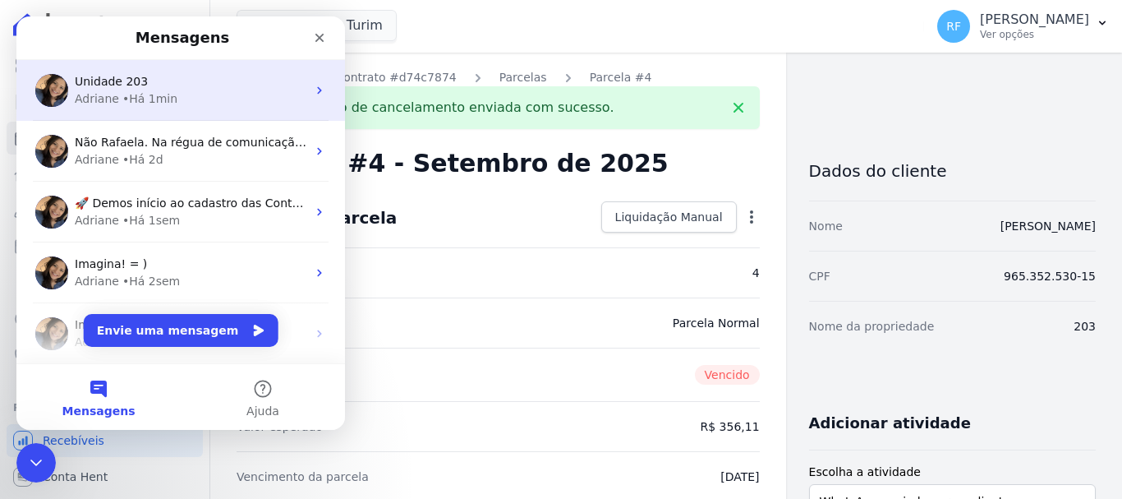
click at [178, 91] on div "Adriane • Há 1min" at bounding box center [191, 98] width 232 height 17
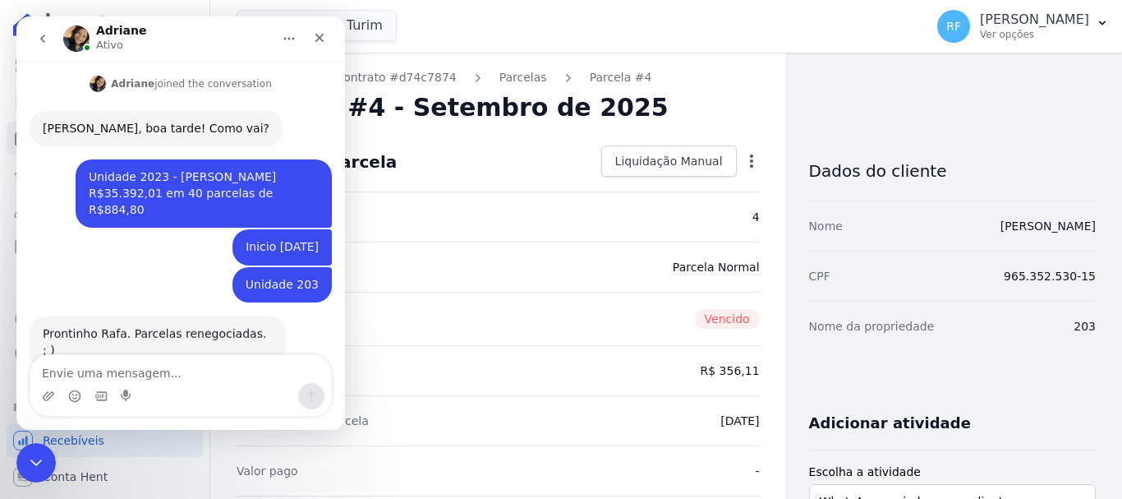
scroll to position [231, 0]
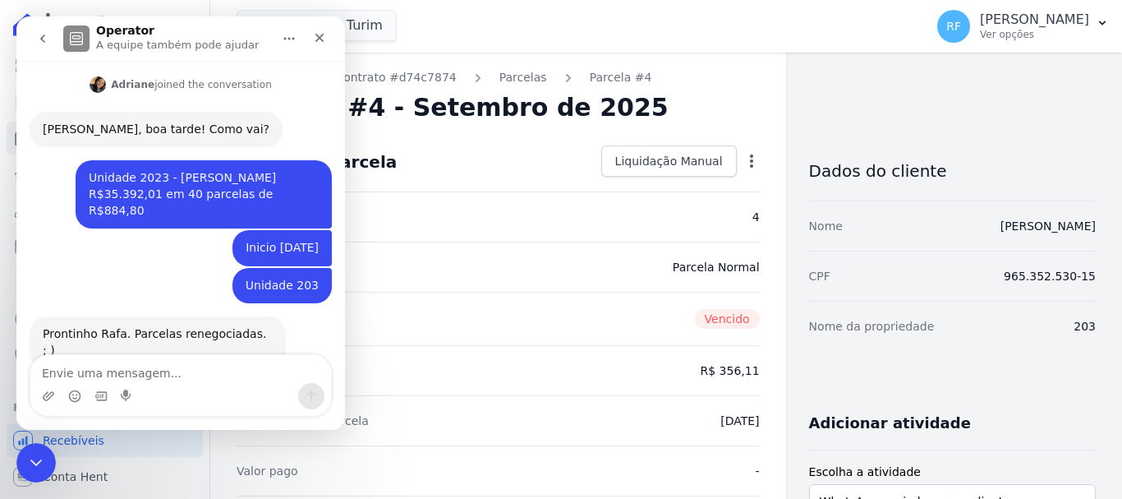
click at [241, 376] on textarea "Envie uma mensagem..." at bounding box center [180, 369] width 301 height 28
click at [325, 39] on icon "Fechar" at bounding box center [319, 37] width 13 height 13
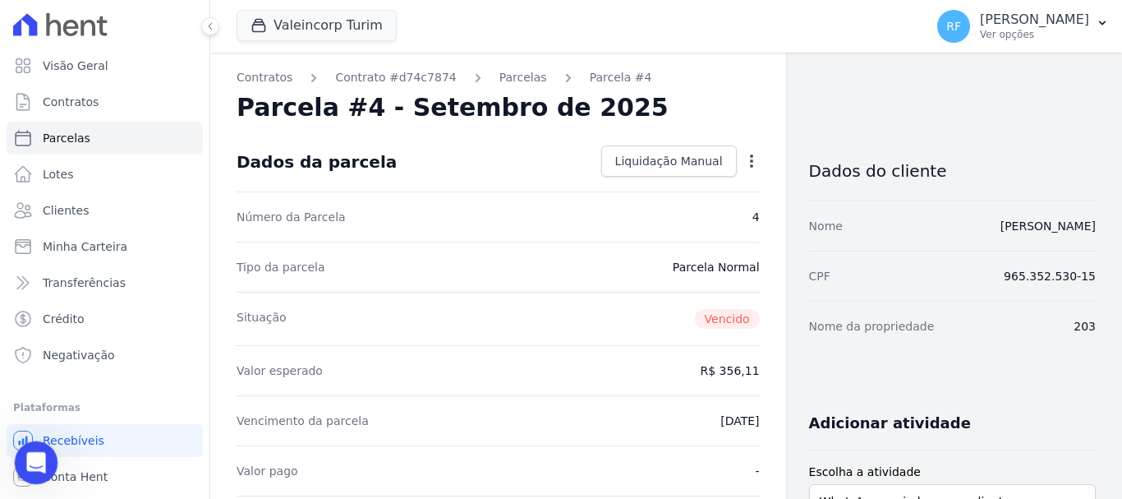
click at [43, 458] on icon "Abertura do Messenger da Intercom" at bounding box center [34, 460] width 27 height 27
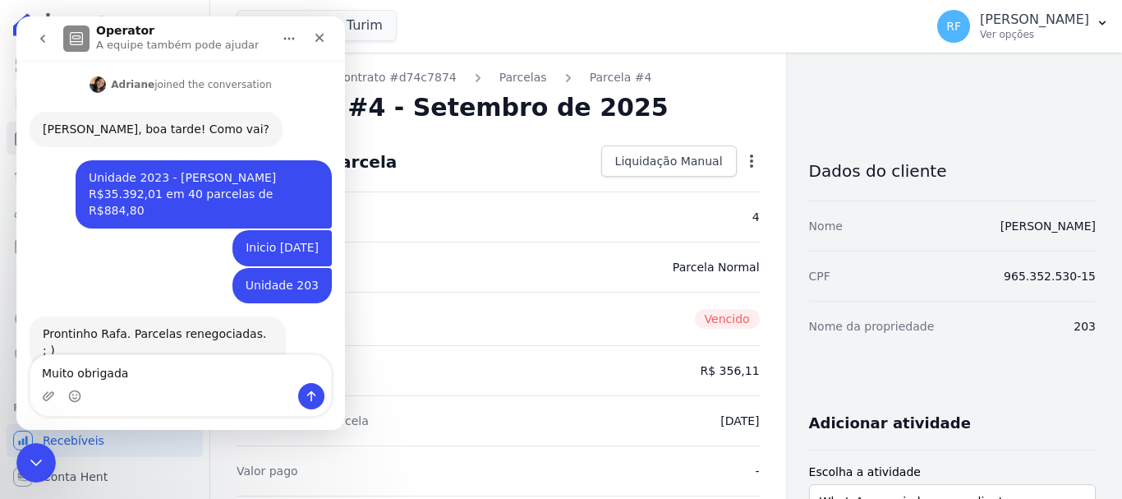
type textarea "Muito obrigada!"
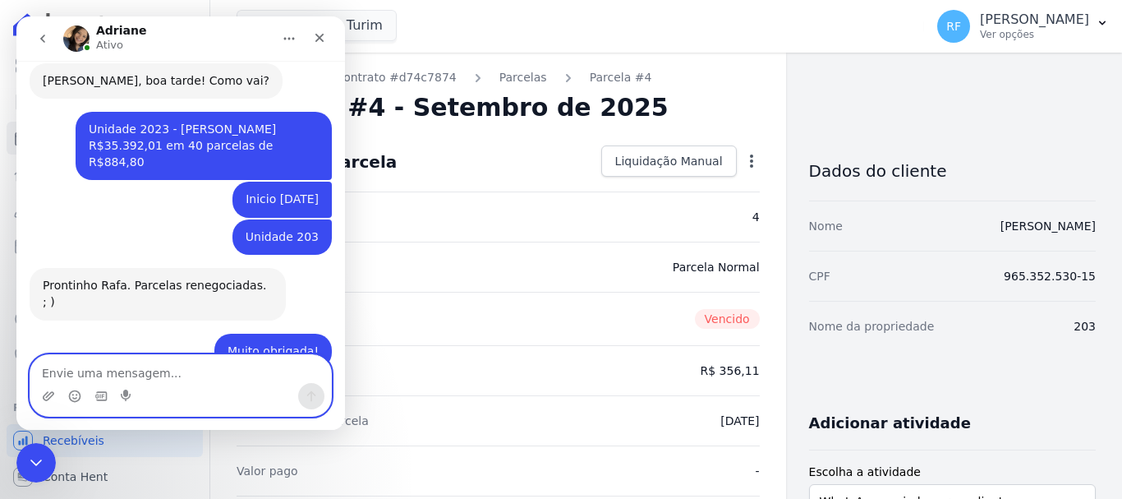
scroll to position [329, 0]
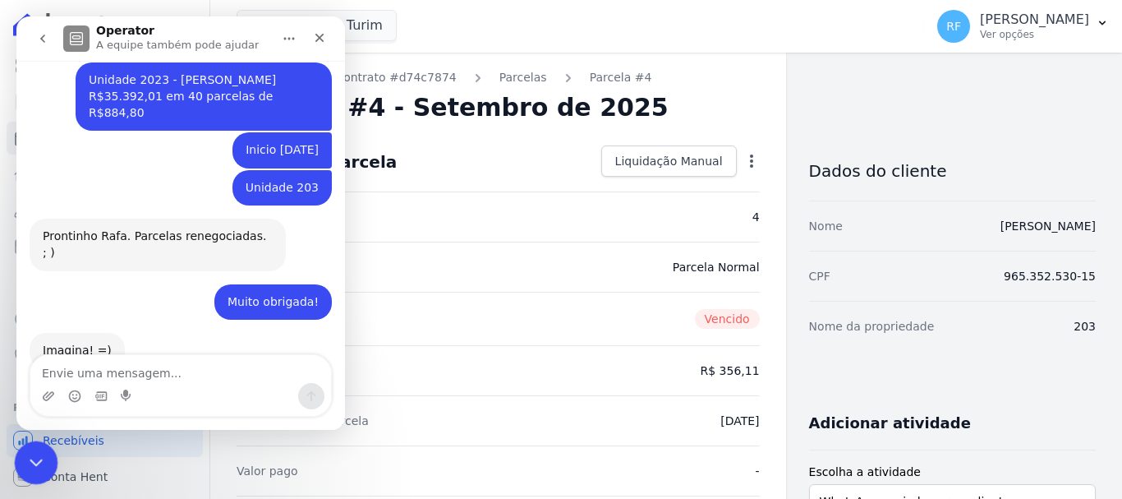
click at [28, 465] on icon "Encerramento do Messenger da Intercom" at bounding box center [34, 460] width 20 height 20
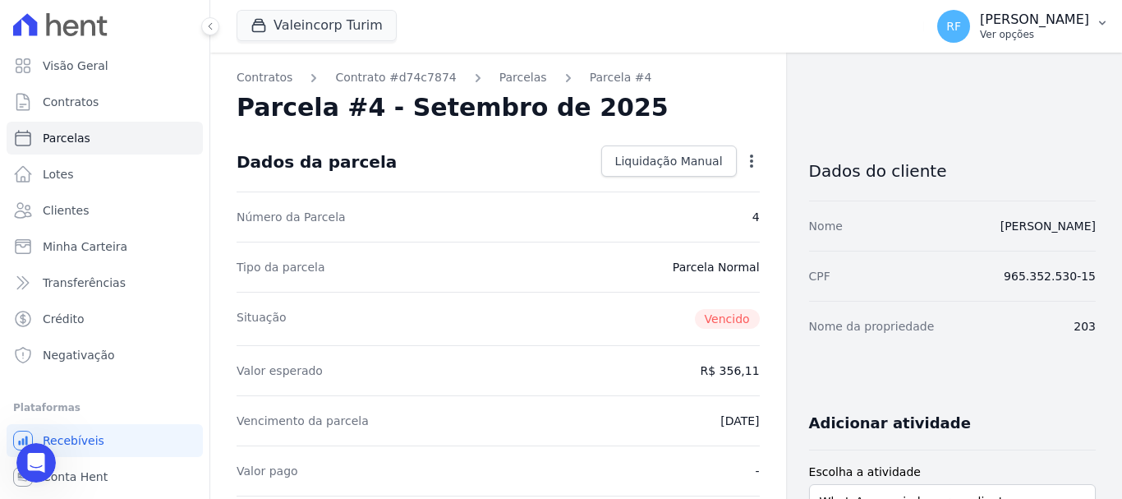
click at [1076, 16] on p "[PERSON_NAME]" at bounding box center [1034, 20] width 109 height 16
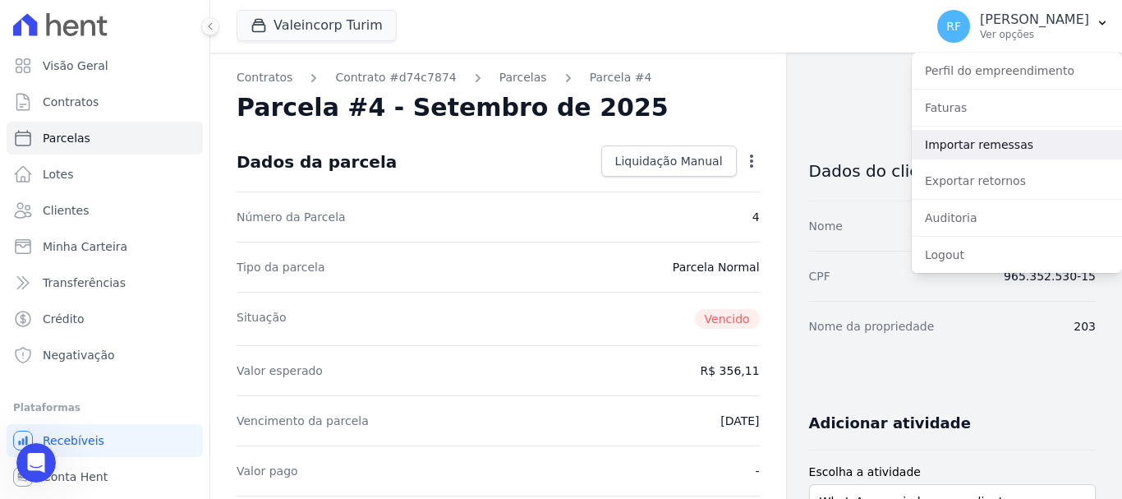
click at [1021, 136] on link "Importar remessas" at bounding box center [1017, 145] width 210 height 30
